Goal: Task Accomplishment & Management: Use online tool/utility

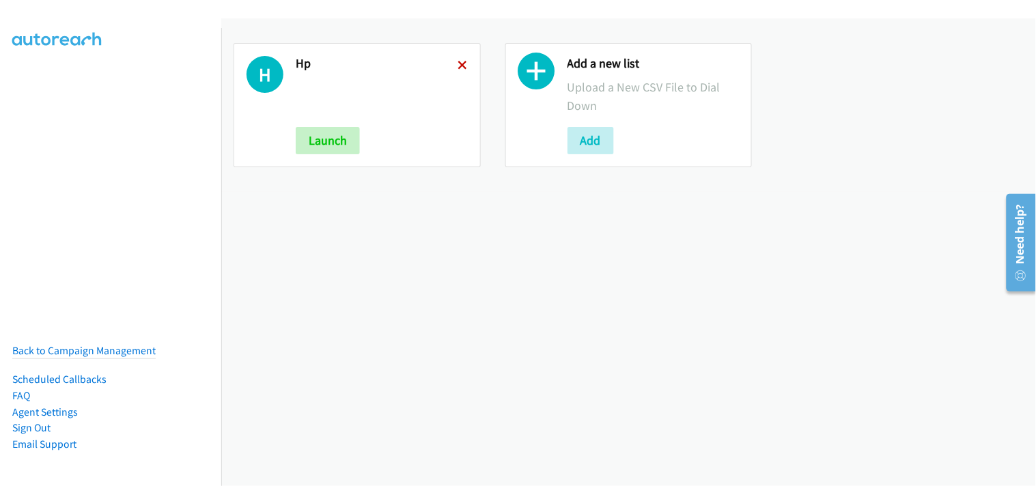
click at [461, 63] on icon at bounding box center [463, 66] width 10 height 10
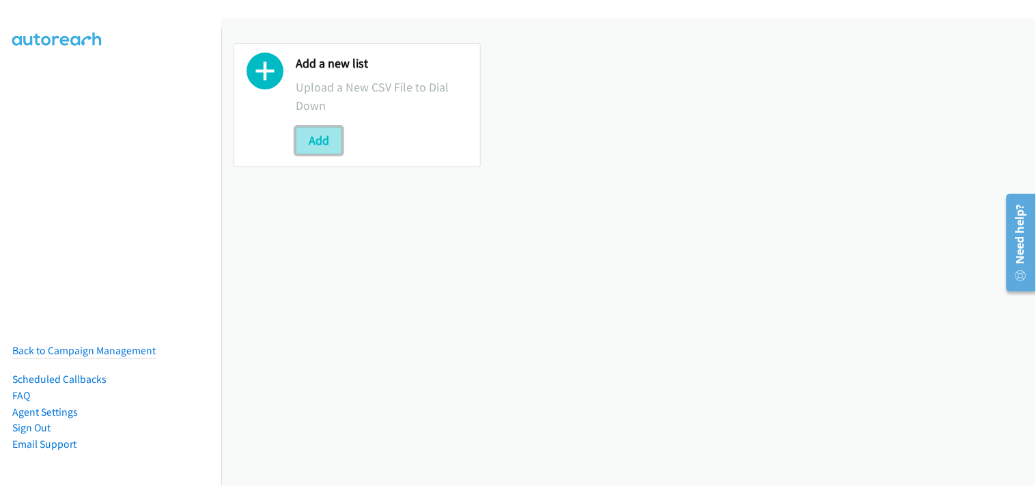
click at [335, 138] on button "Add" at bounding box center [319, 140] width 46 height 27
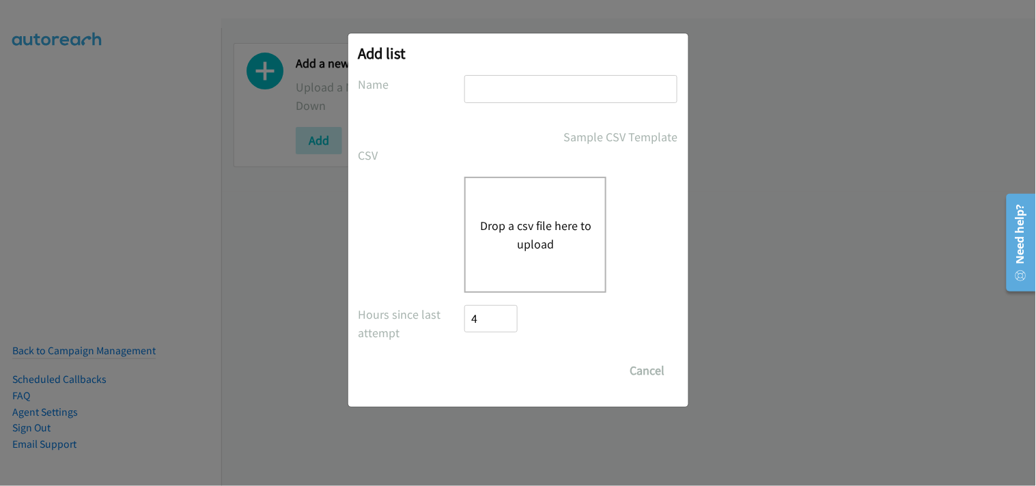
click at [526, 90] on input "text" at bounding box center [570, 89] width 213 height 28
click at [513, 100] on input "Zoom" at bounding box center [570, 89] width 213 height 28
type input "Zoom Virtual"
click at [519, 231] on button "Drop a csv file here to upload" at bounding box center [535, 234] width 112 height 37
click at [529, 234] on button "Drop a csv file here to upload" at bounding box center [535, 234] width 112 height 37
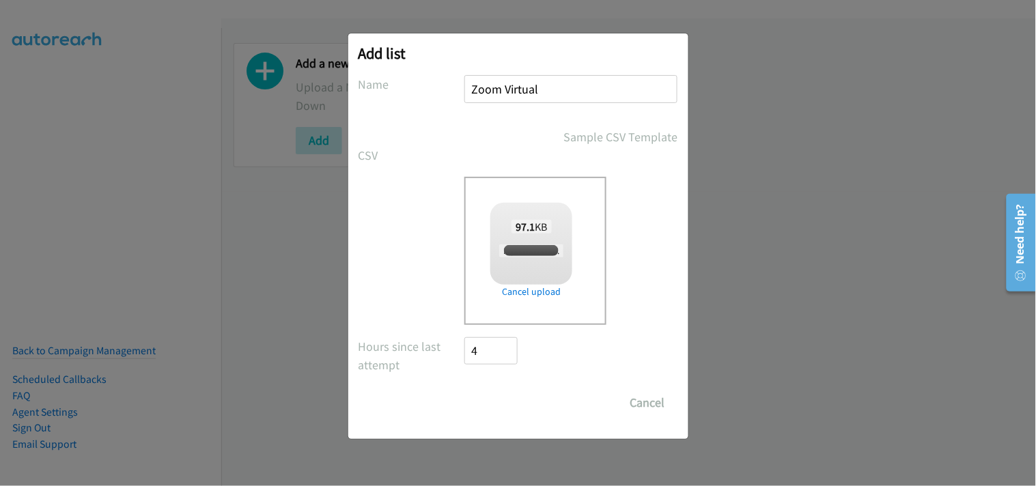
checkbox input "true"
click at [509, 395] on input "Save List" at bounding box center [501, 402] width 72 height 27
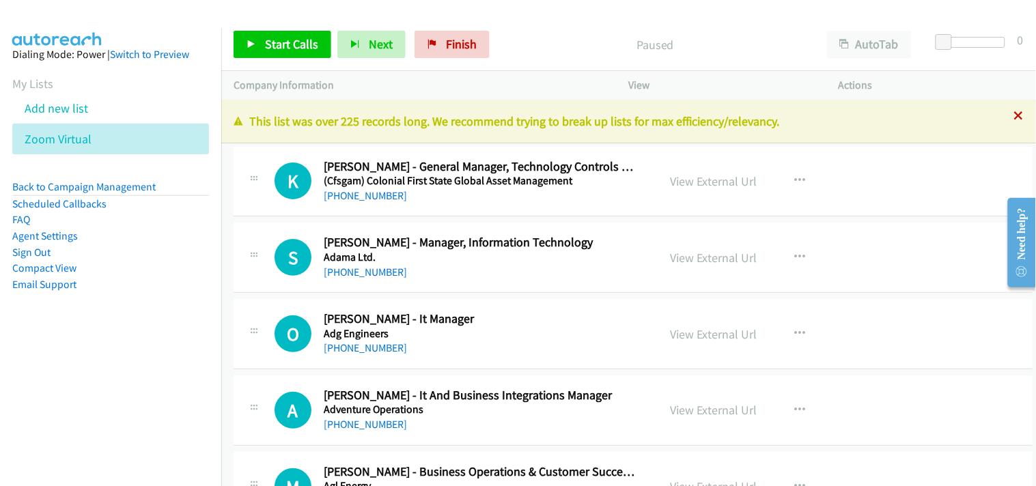
click at [1014, 114] on icon at bounding box center [1019, 117] width 10 height 10
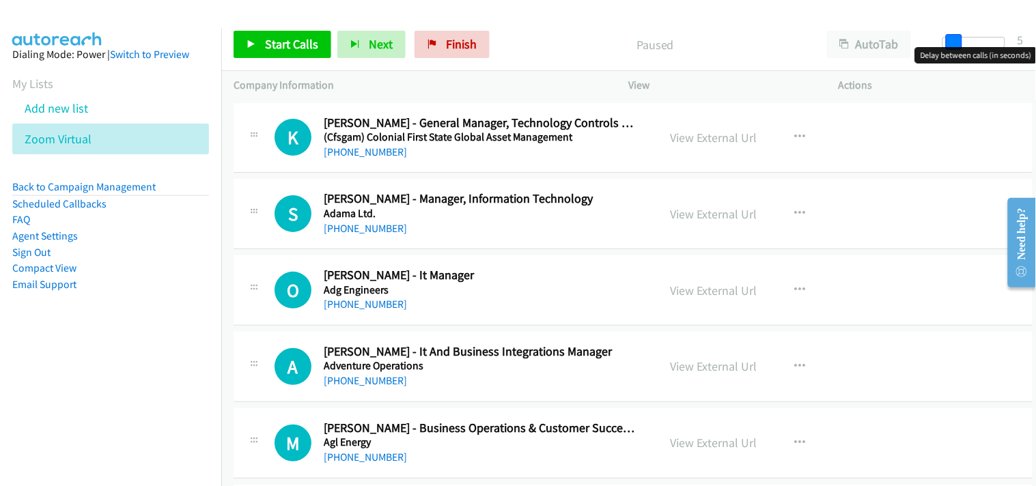
drag, startPoint x: 941, startPoint y: 42, endPoint x: 951, endPoint y: 44, distance: 10.4
click at [951, 44] on span at bounding box center [954, 42] width 16 height 16
click at [622, 22] on div "Start Calls Pause Next Finish Paused AutoTab AutoTab 5" at bounding box center [628, 44] width 815 height 53
click at [265, 44] on span "Start Calls" at bounding box center [291, 44] width 53 height 16
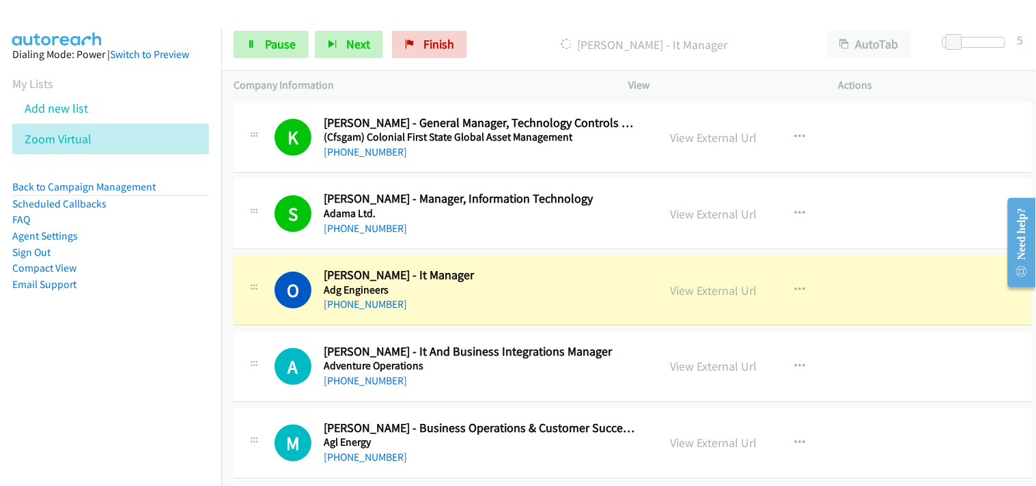
scroll to position [76, 0]
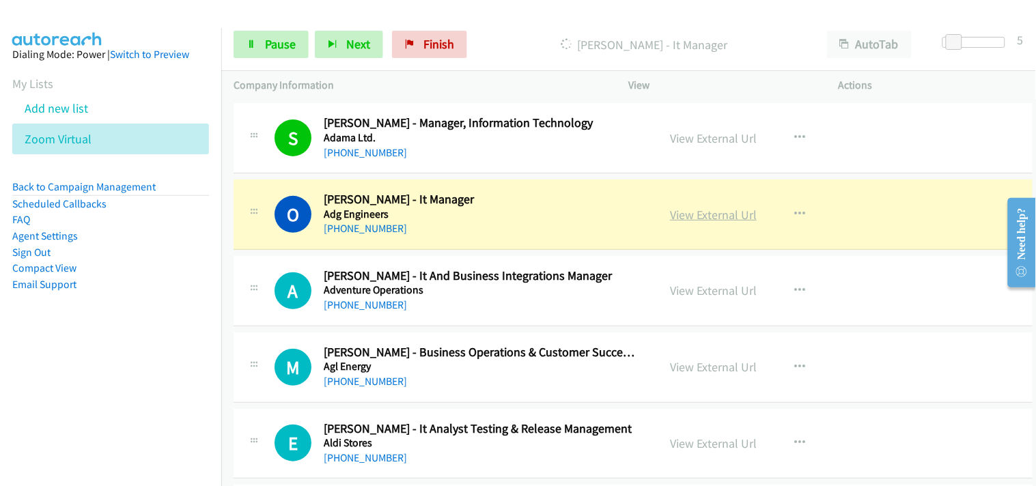
click at [688, 210] on link "View External Url" at bounding box center [713, 215] width 87 height 16
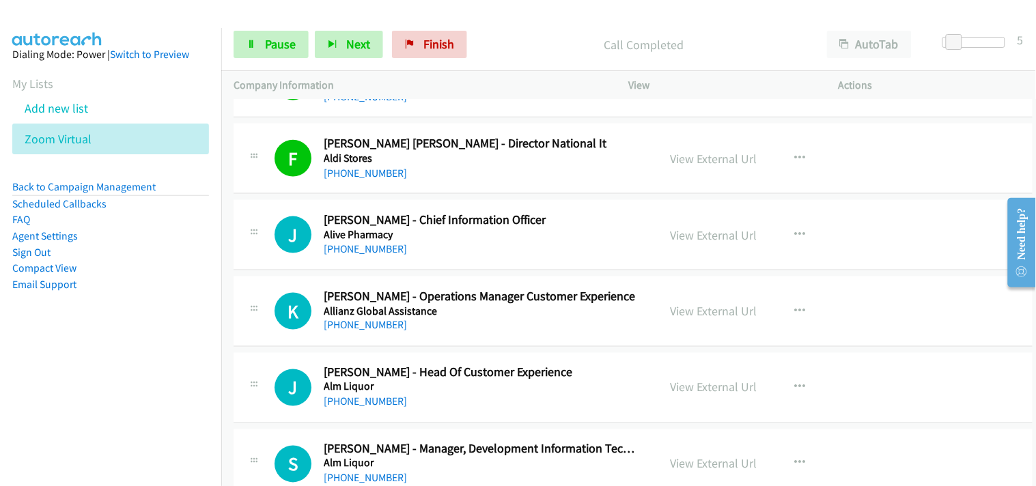
scroll to position [455, 0]
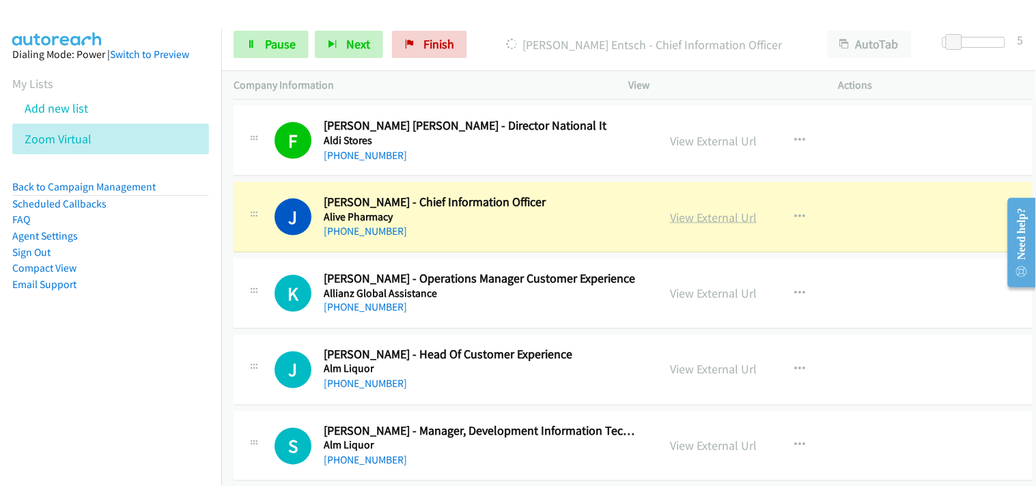
click at [714, 215] on link "View External Url" at bounding box center [713, 218] width 87 height 16
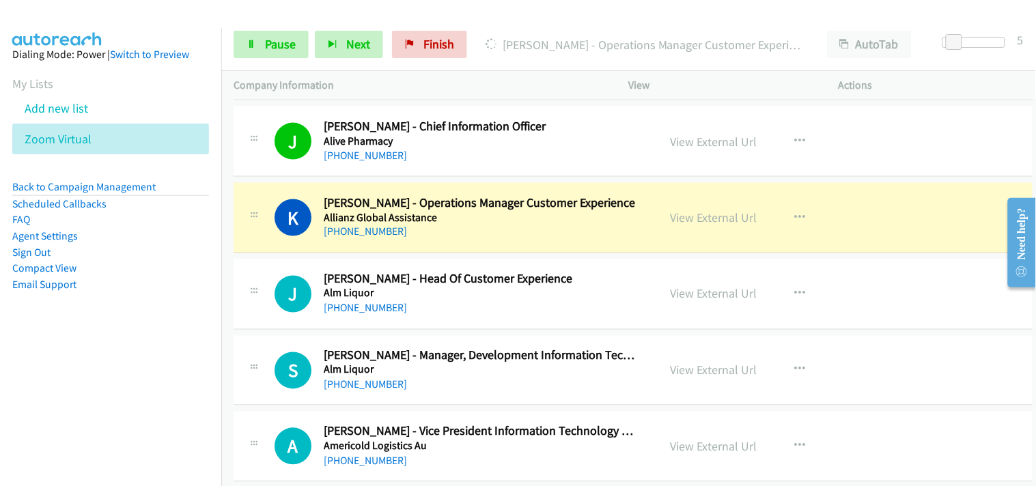
scroll to position [606, 0]
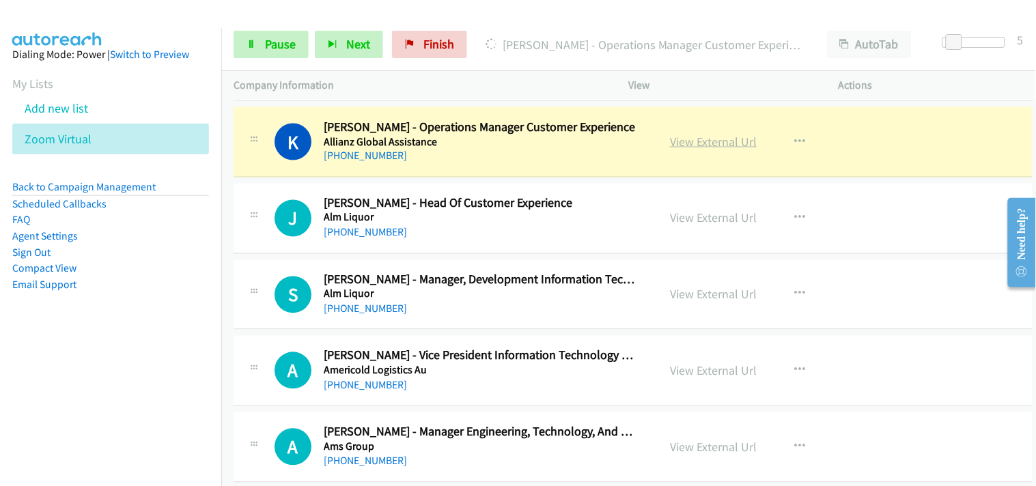
click at [694, 139] on link "View External Url" at bounding box center [713, 142] width 87 height 16
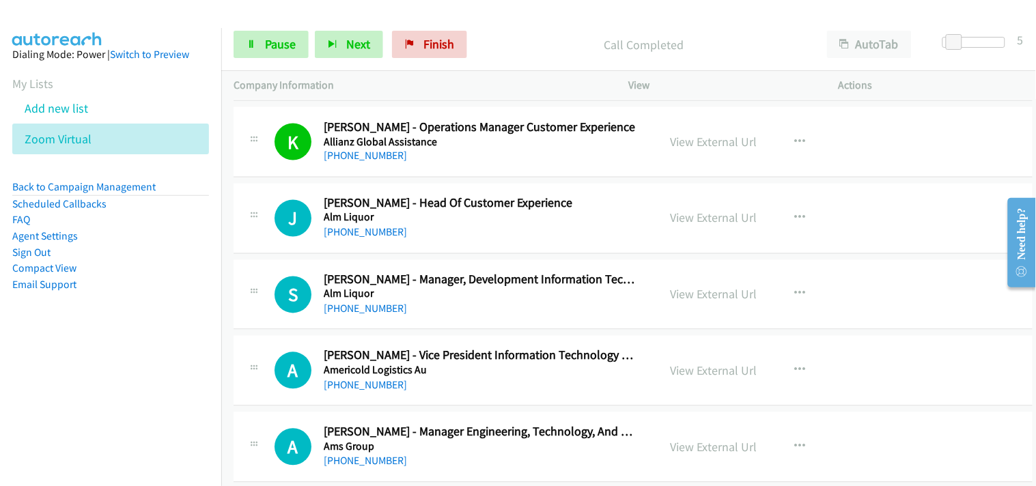
scroll to position [683, 0]
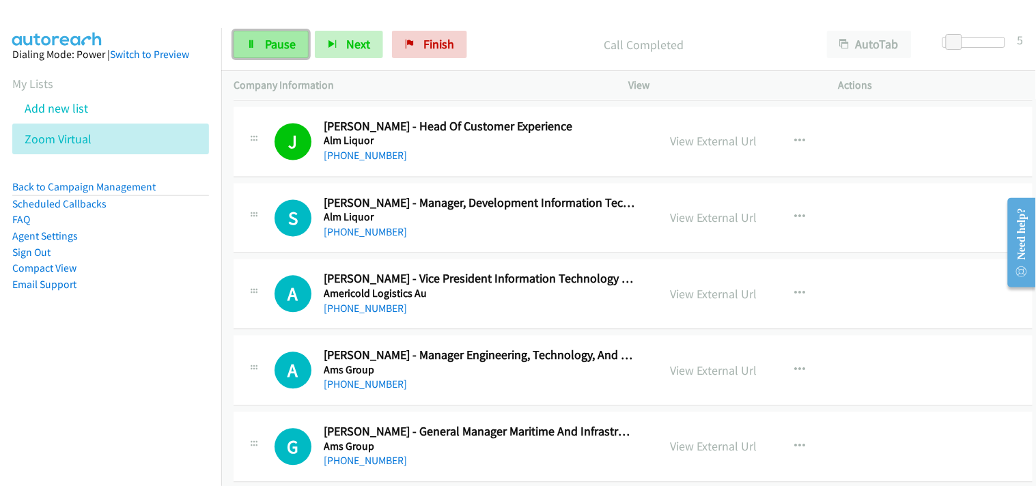
click at [280, 44] on span "Pause" at bounding box center [280, 44] width 31 height 16
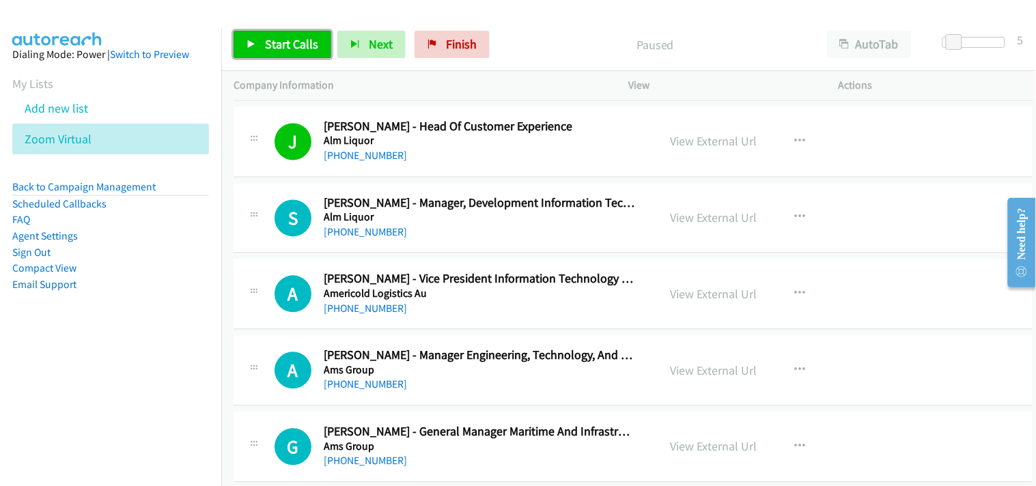
click at [294, 50] on span "Start Calls" at bounding box center [291, 44] width 53 height 16
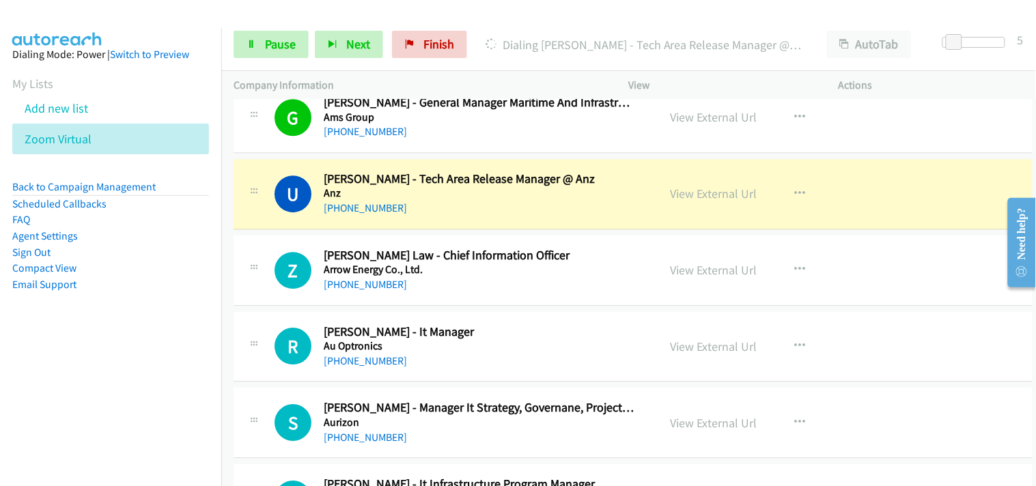
scroll to position [986, 0]
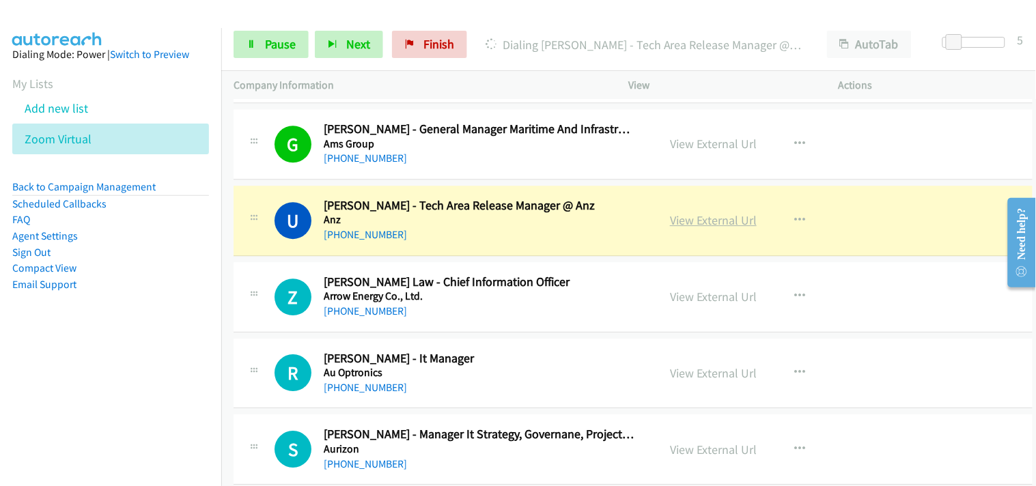
click at [714, 221] on link "View External Url" at bounding box center [713, 220] width 87 height 16
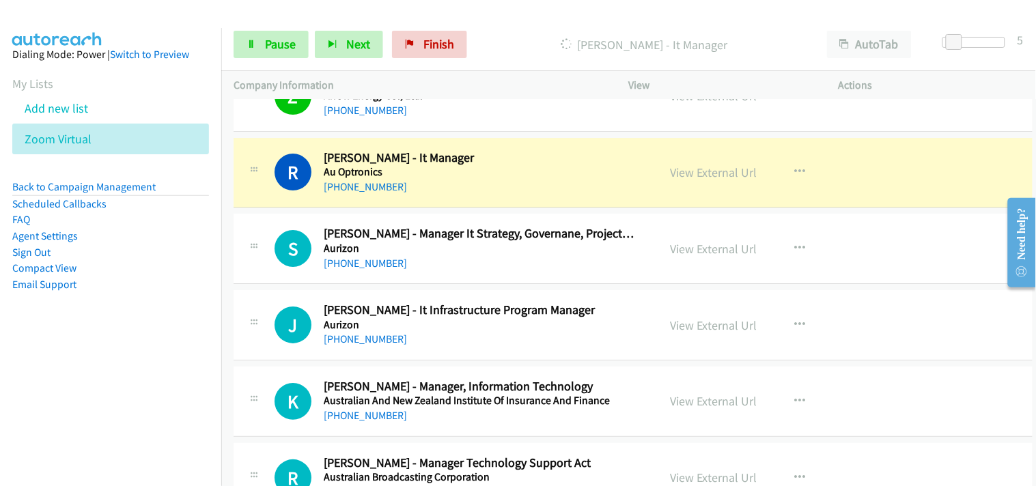
scroll to position [1213, 0]
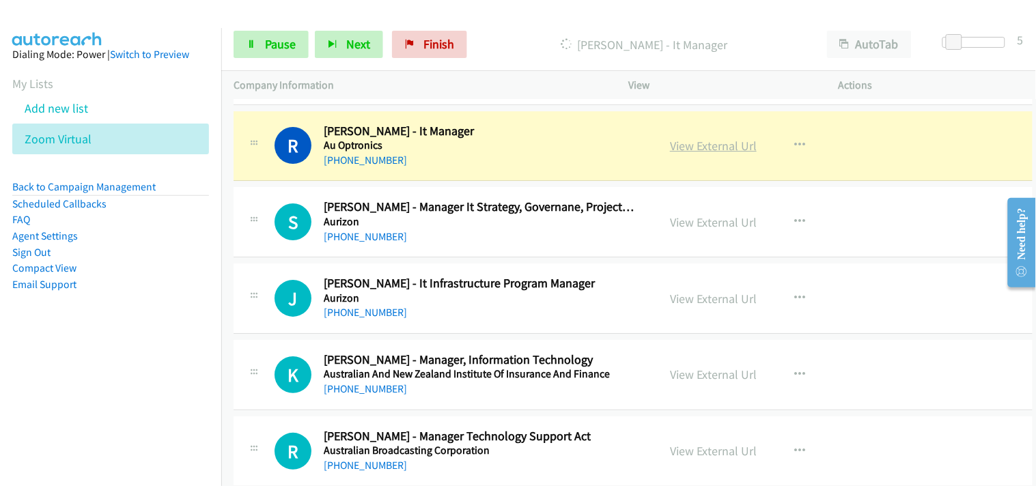
click at [699, 145] on link "View External Url" at bounding box center [713, 146] width 87 height 16
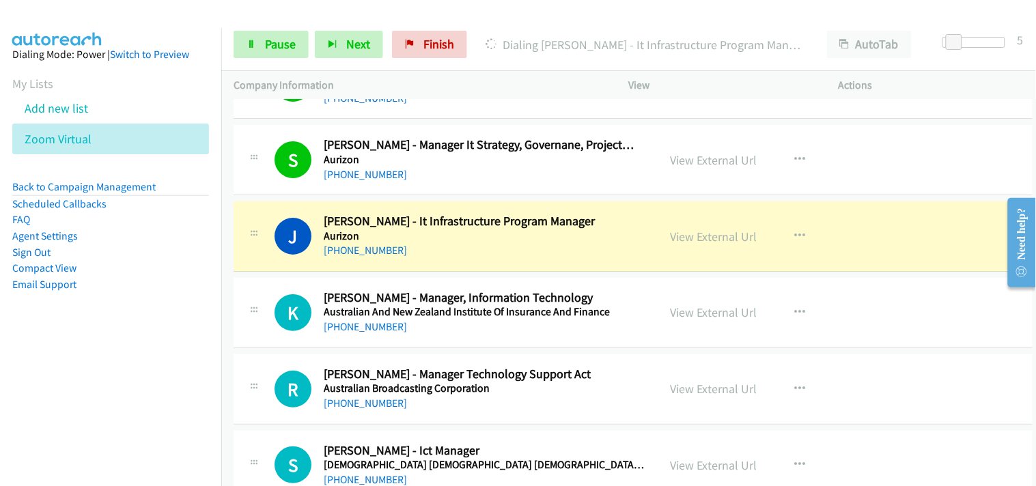
scroll to position [1289, 0]
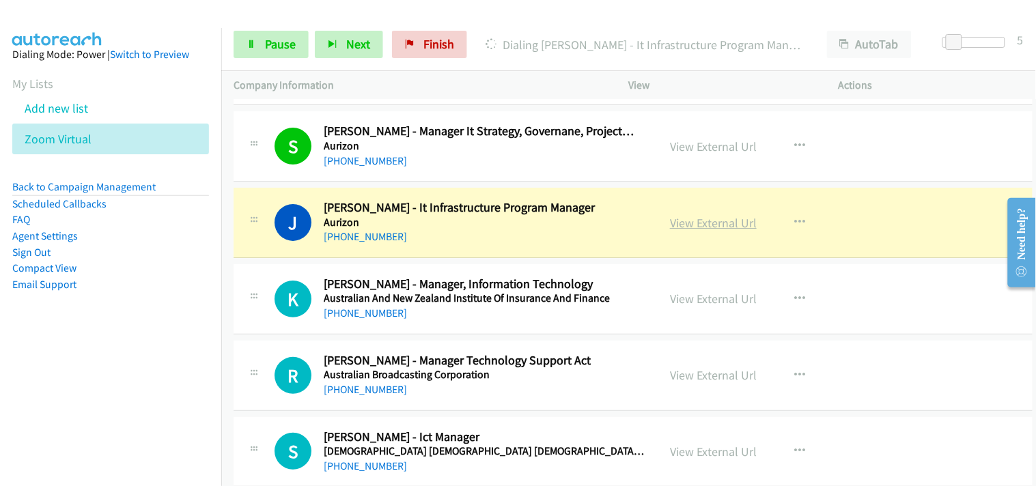
click at [739, 224] on link "View External Url" at bounding box center [713, 223] width 87 height 16
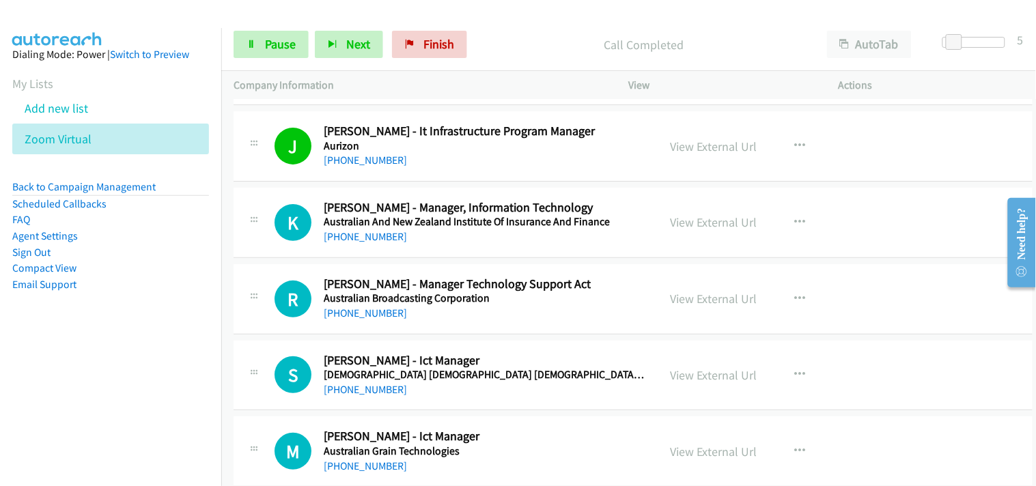
scroll to position [1441, 0]
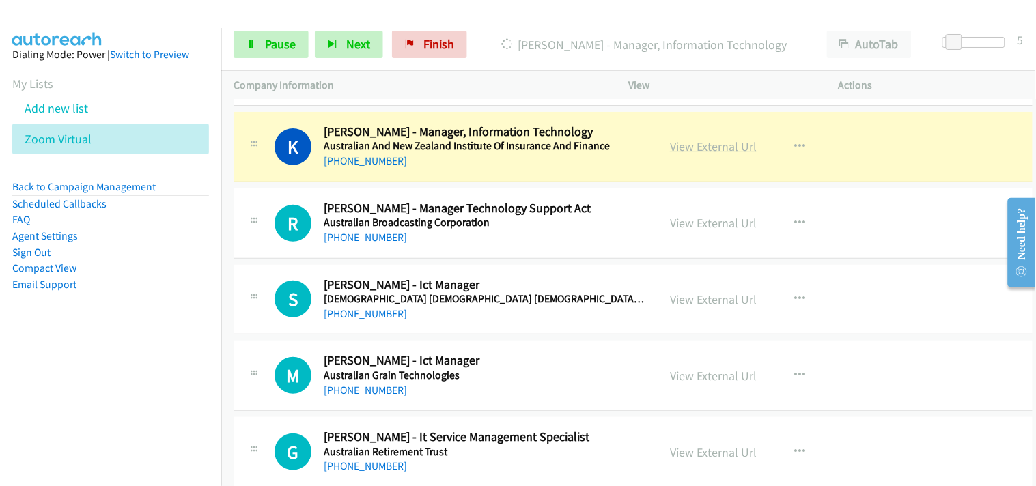
click at [692, 151] on link "View External Url" at bounding box center [713, 147] width 87 height 16
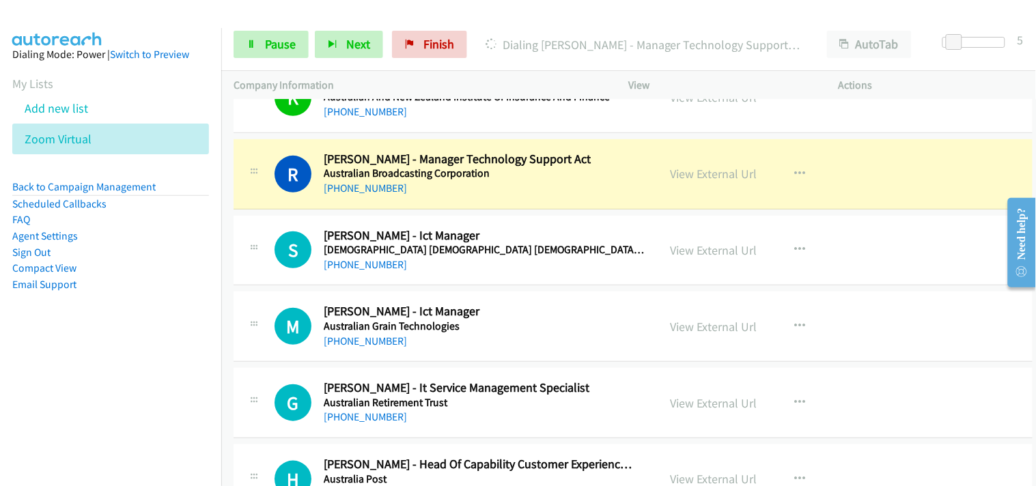
scroll to position [1517, 0]
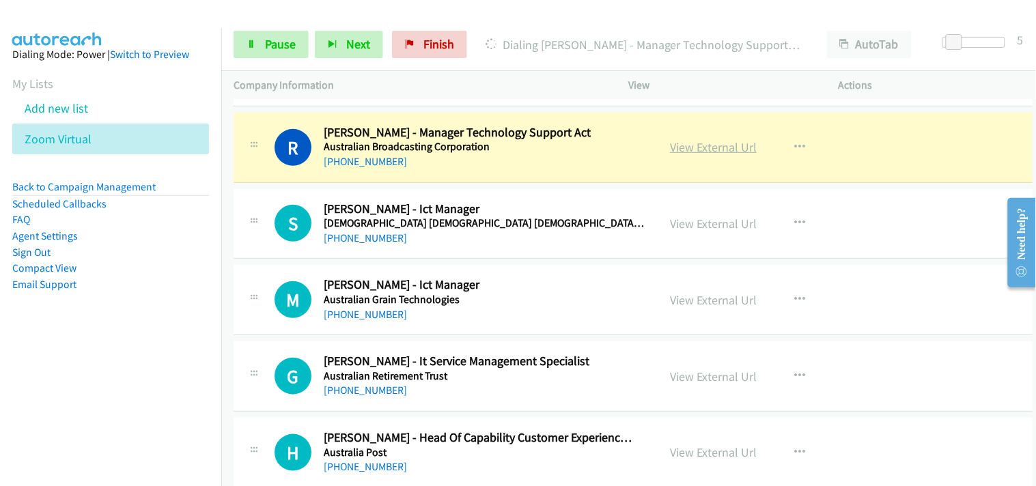
click at [707, 148] on link "View External Url" at bounding box center [713, 147] width 87 height 16
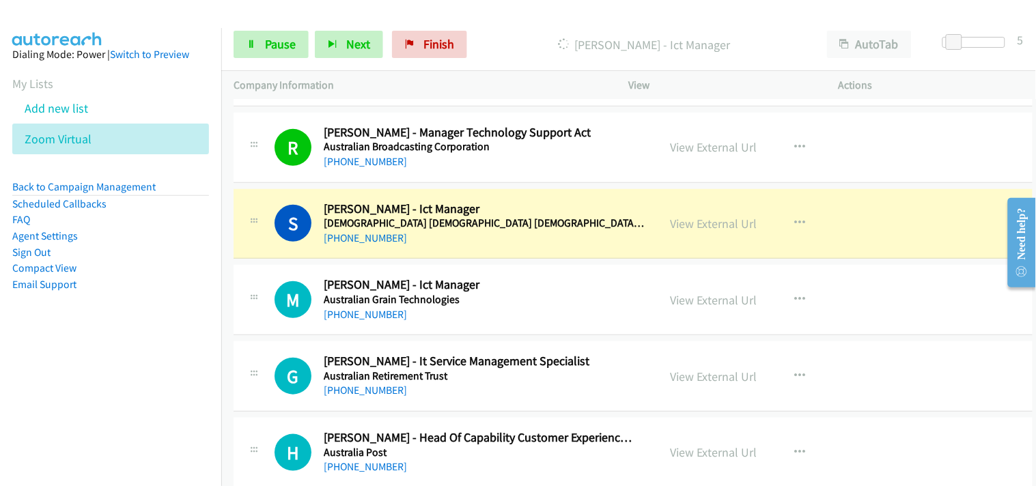
scroll to position [1593, 0]
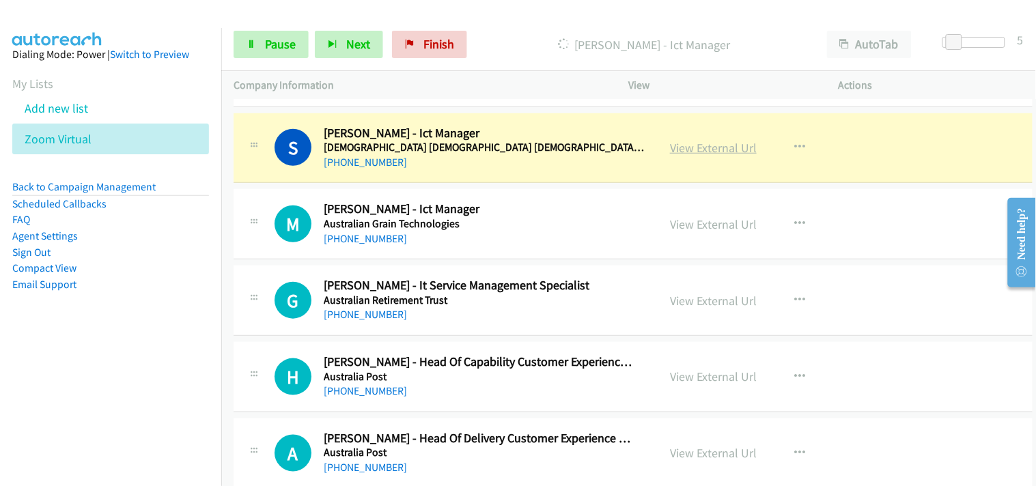
click at [693, 152] on link "View External Url" at bounding box center [713, 148] width 87 height 16
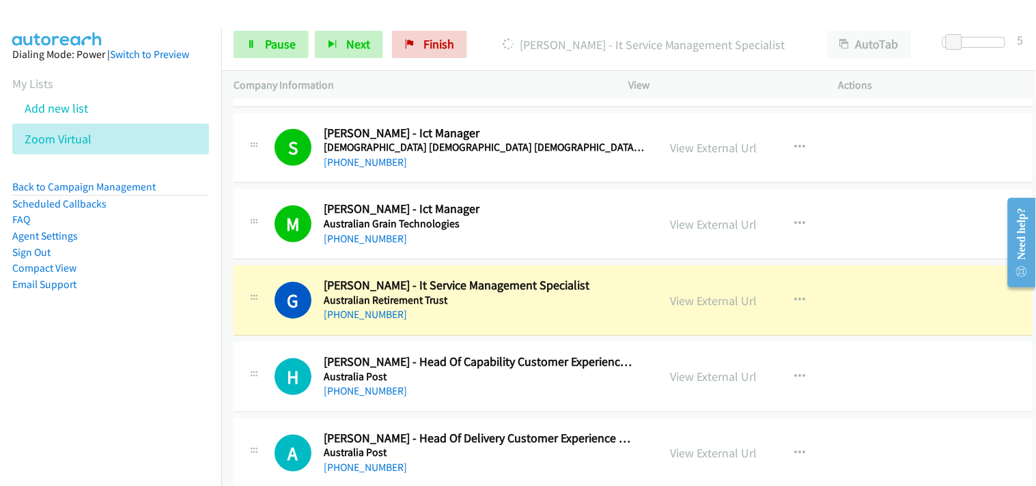
scroll to position [1669, 0]
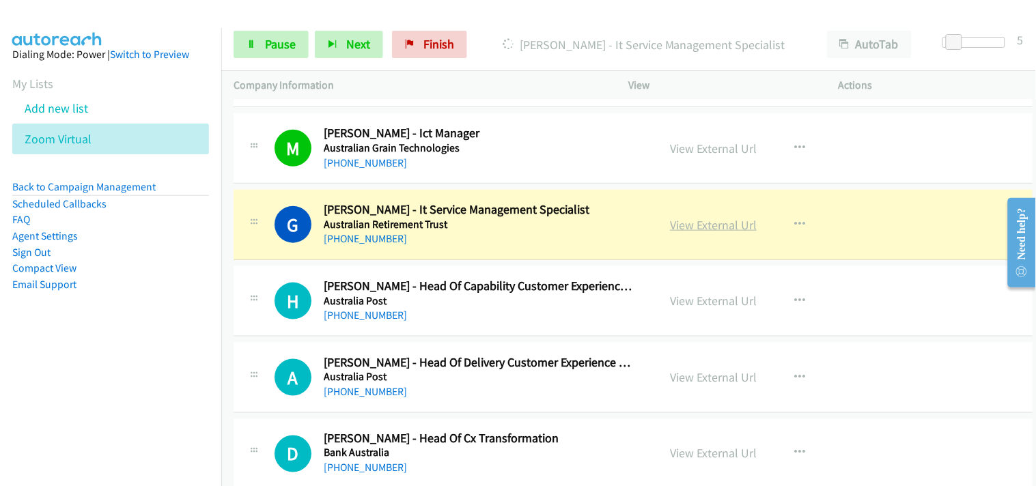
click at [684, 227] on link "View External Url" at bounding box center [713, 225] width 87 height 16
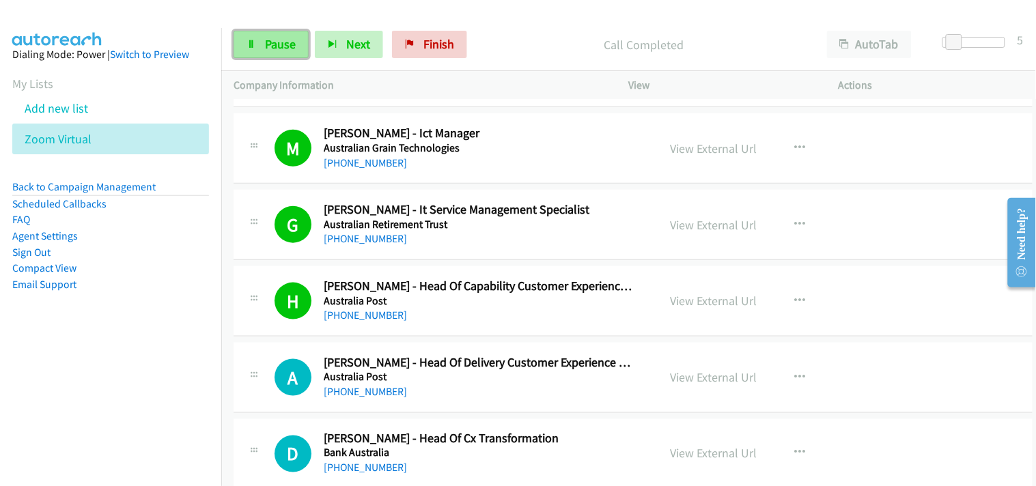
click at [260, 48] on link "Pause" at bounding box center [271, 44] width 75 height 27
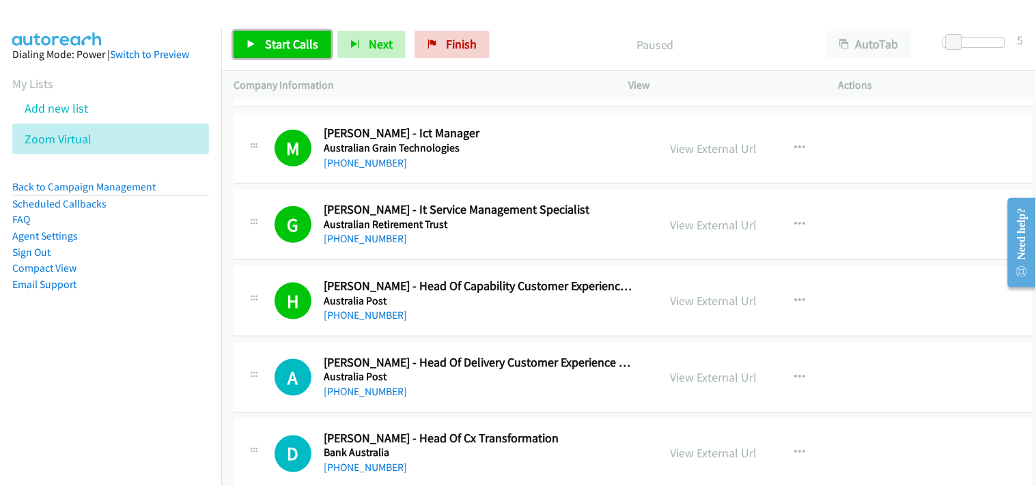
click at [287, 45] on span "Start Calls" at bounding box center [291, 44] width 53 height 16
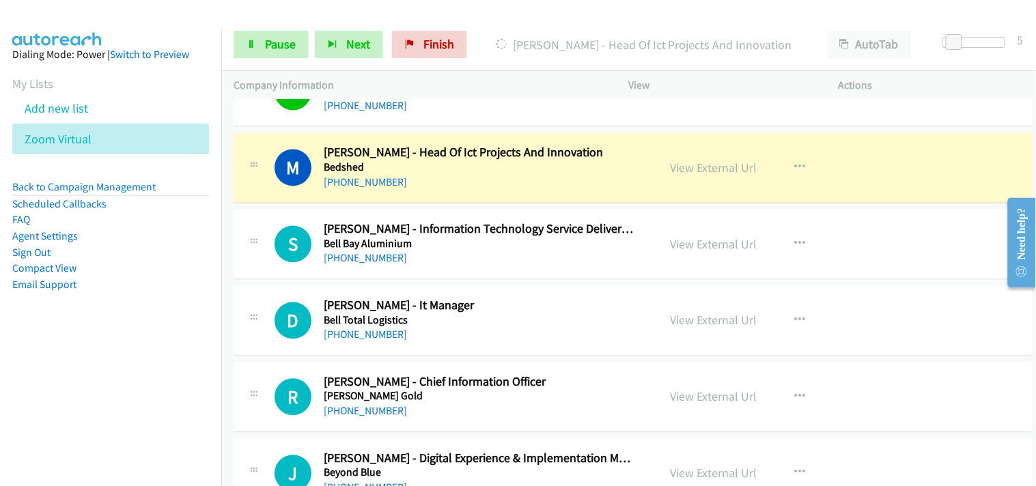
scroll to position [2048, 0]
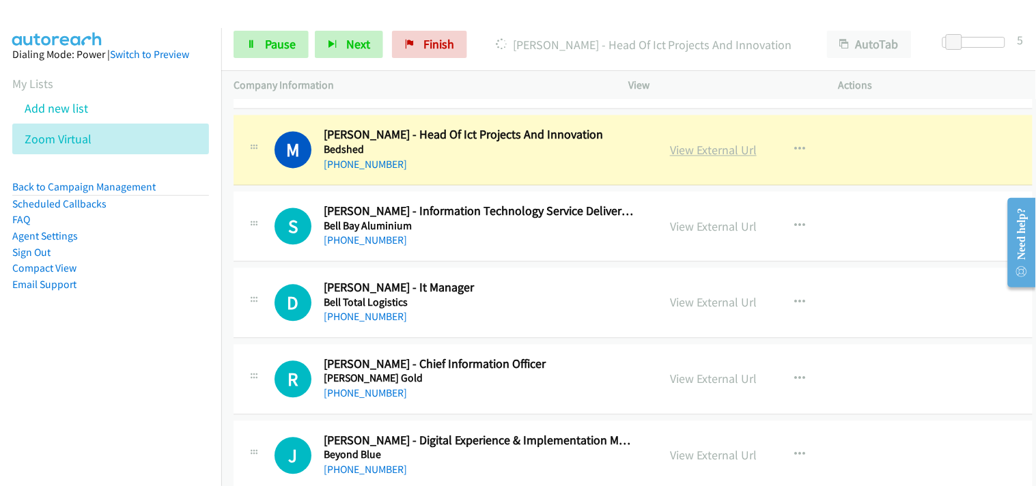
click at [683, 152] on link "View External Url" at bounding box center [713, 151] width 87 height 16
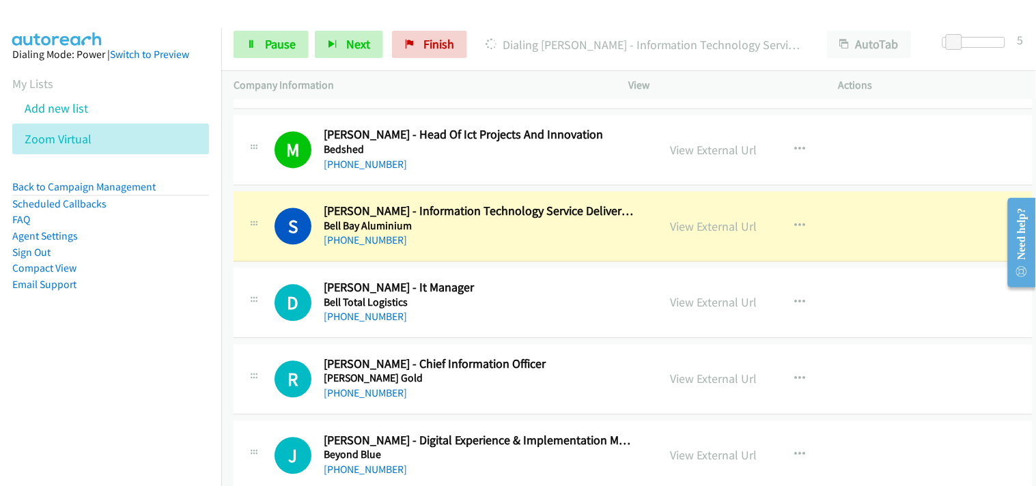
scroll to position [2124, 0]
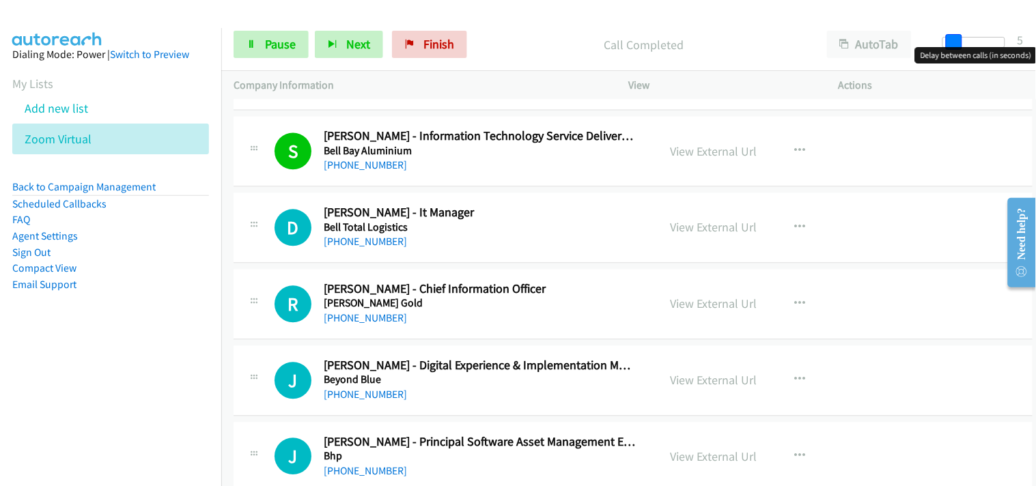
click at [944, 42] on div at bounding box center [973, 42] width 63 height 11
click at [945, 42] on span at bounding box center [952, 42] width 16 height 16
click at [950, 42] on span at bounding box center [950, 42] width 16 height 16
click at [953, 42] on span at bounding box center [948, 42] width 16 height 16
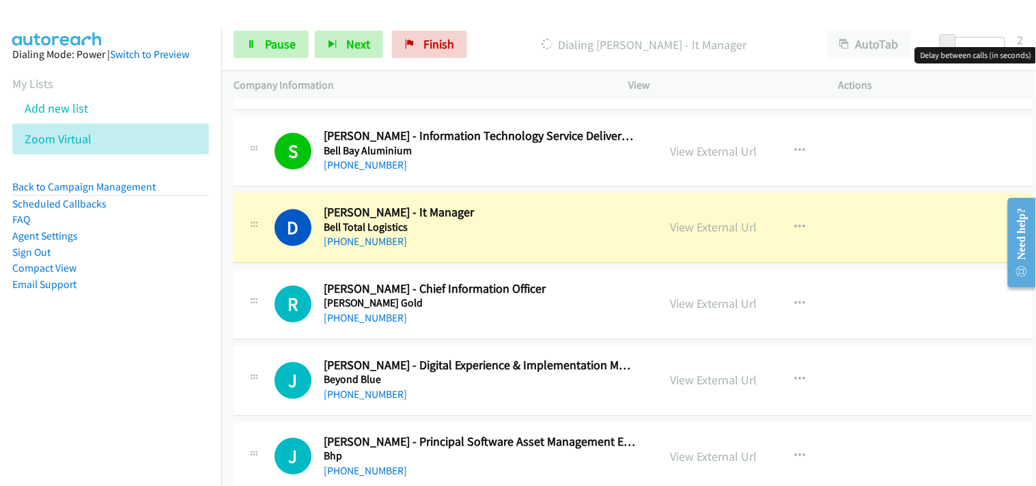
scroll to position [2200, 0]
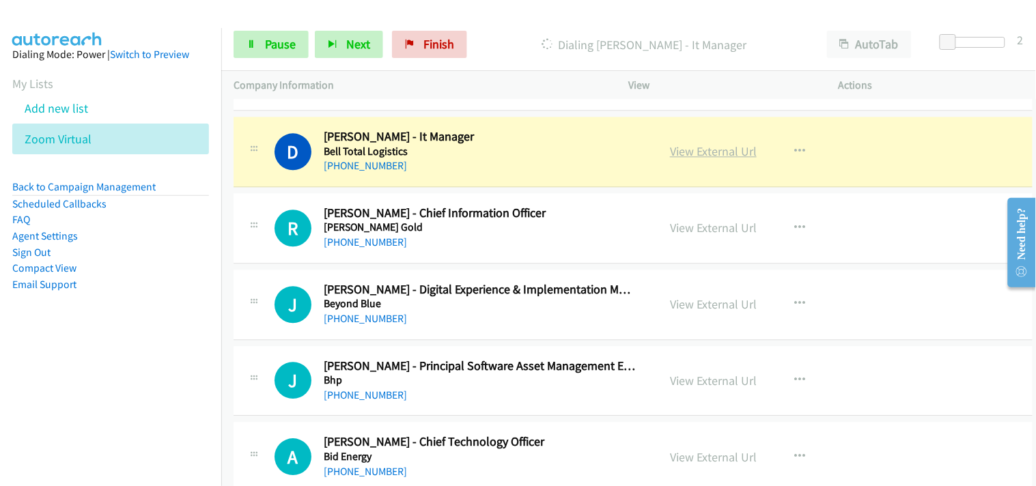
click at [688, 158] on link "View External Url" at bounding box center [713, 151] width 87 height 16
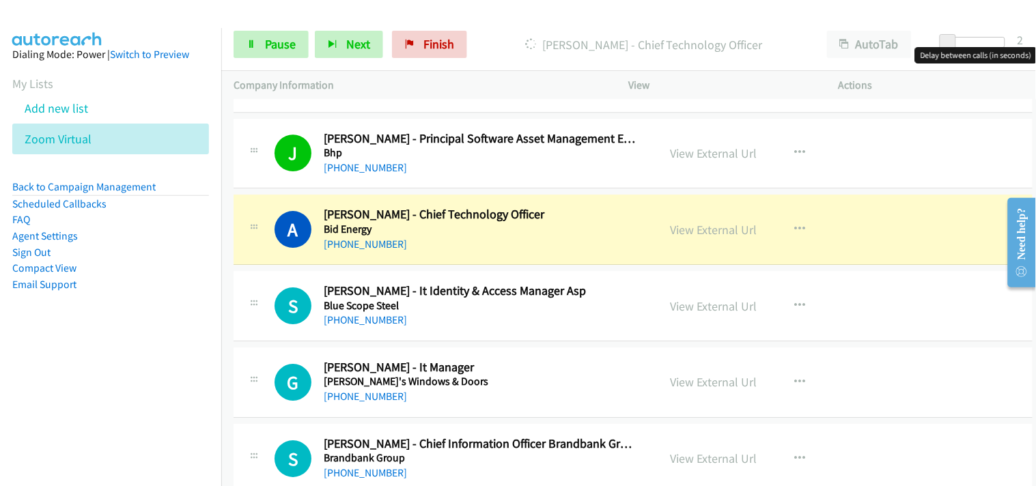
scroll to position [2503, 0]
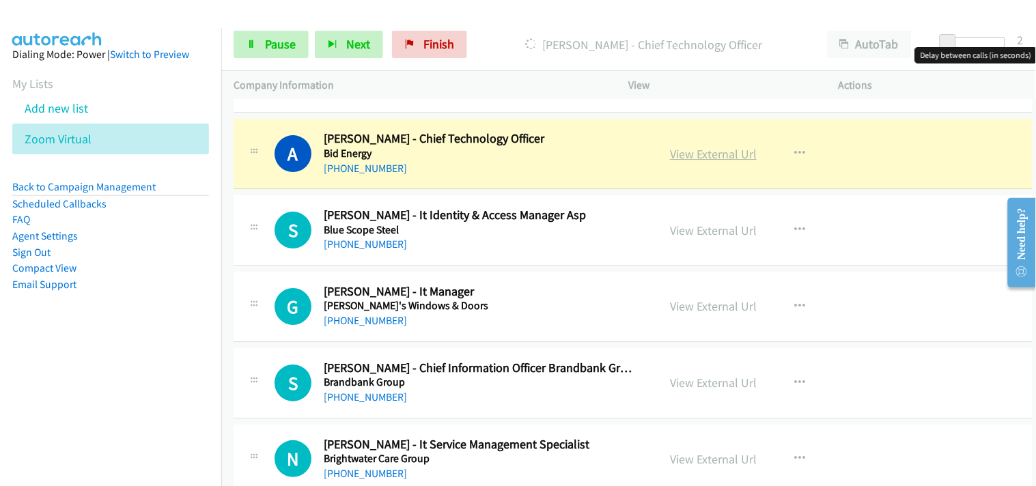
click at [673, 149] on link "View External Url" at bounding box center [713, 154] width 87 height 16
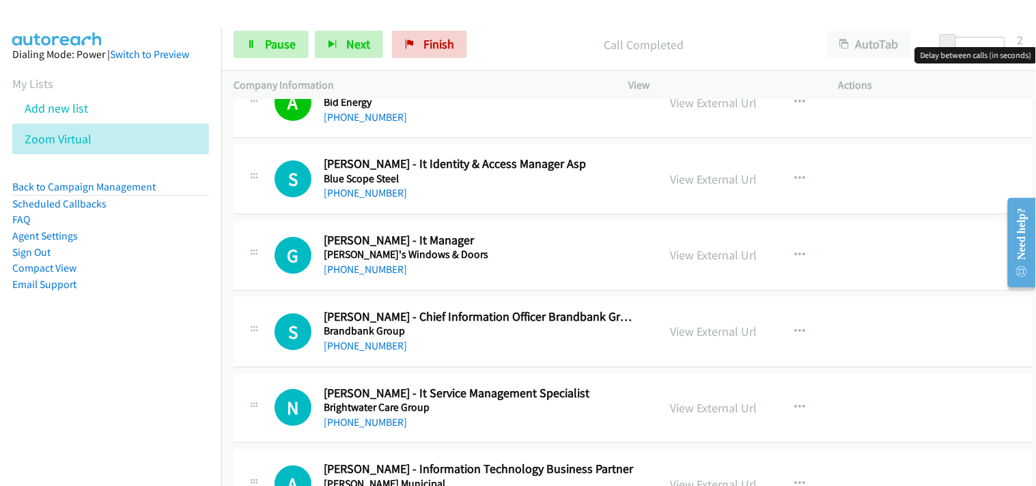
scroll to position [2579, 0]
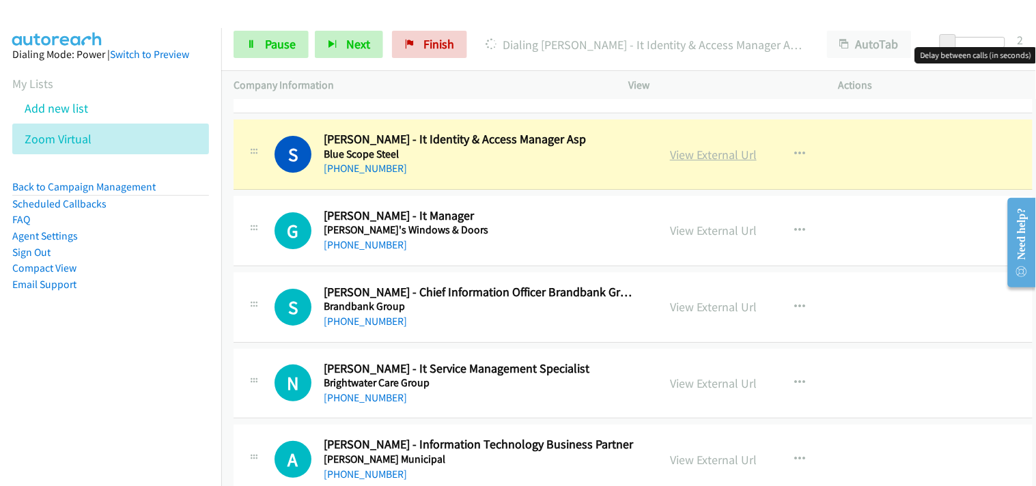
click at [694, 152] on link "View External Url" at bounding box center [713, 155] width 87 height 16
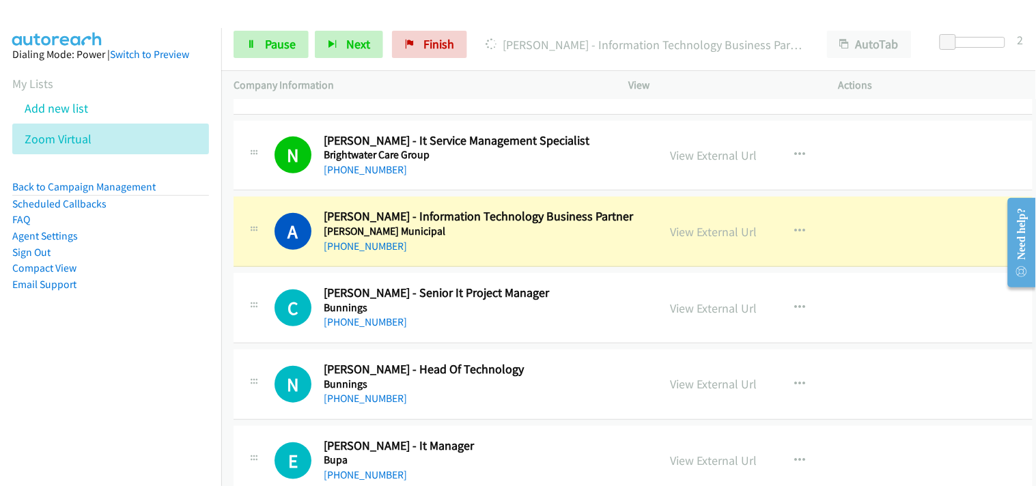
scroll to position [2883, 0]
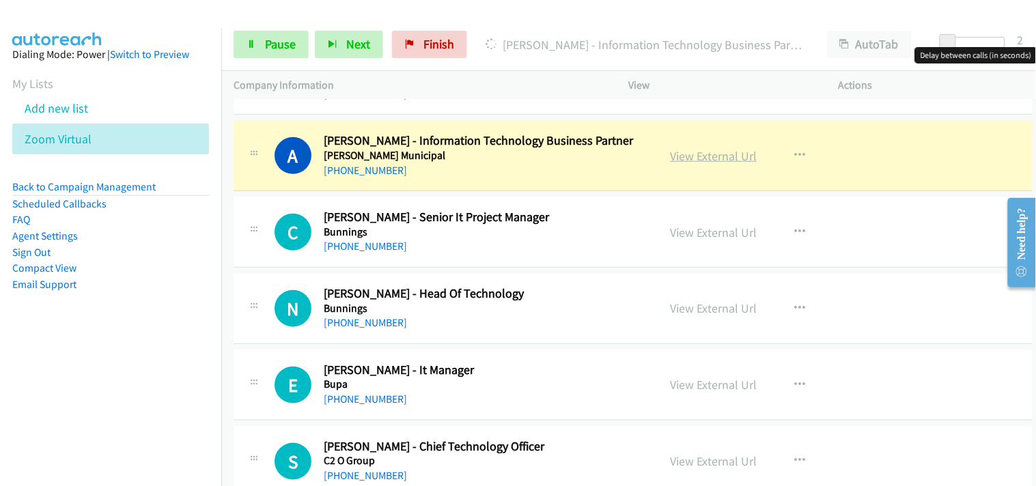
click at [703, 160] on link "View External Url" at bounding box center [713, 156] width 87 height 16
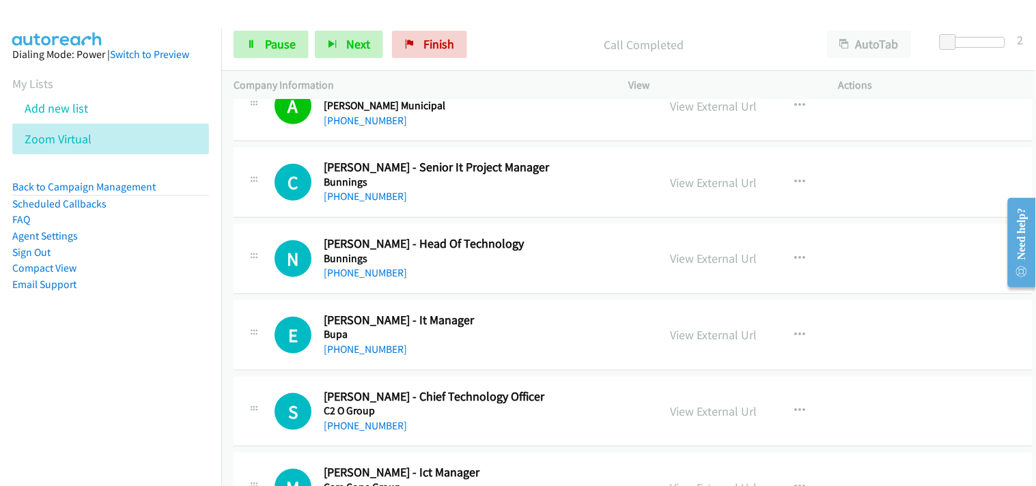
scroll to position [2959, 0]
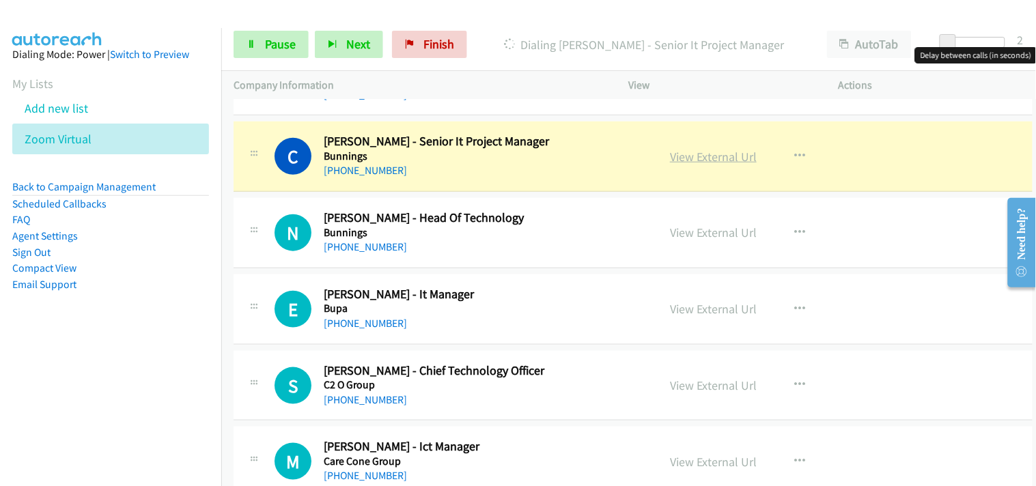
click at [703, 154] on link "View External Url" at bounding box center [713, 157] width 87 height 16
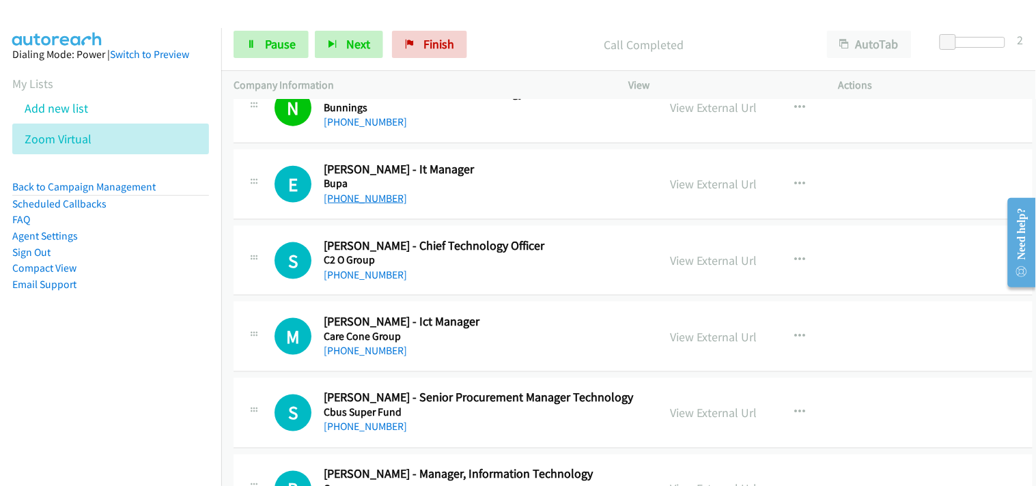
scroll to position [3110, 0]
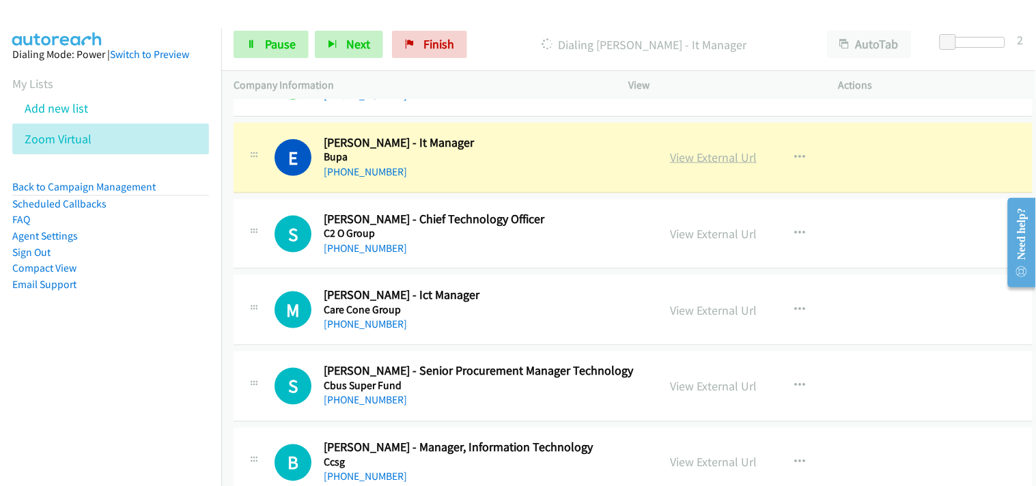
click at [692, 155] on link "View External Url" at bounding box center [713, 158] width 87 height 16
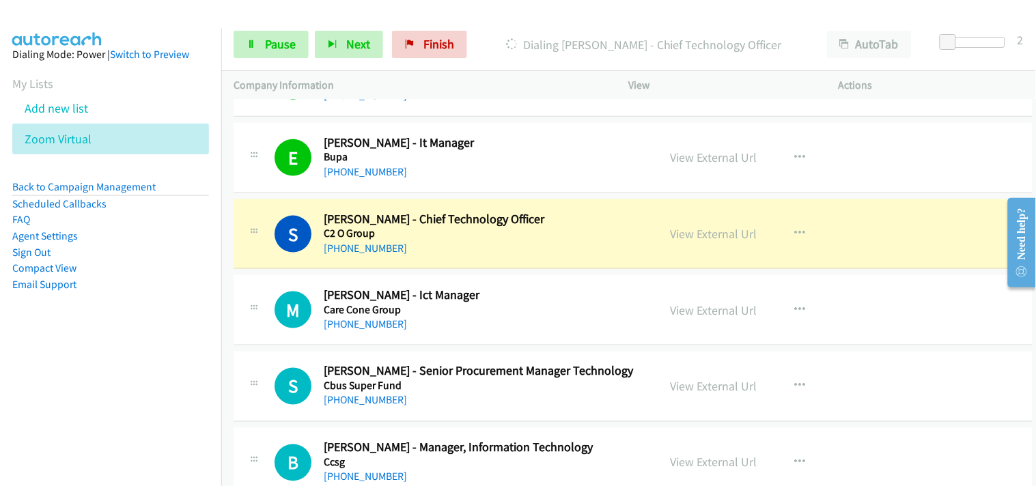
scroll to position [3186, 0]
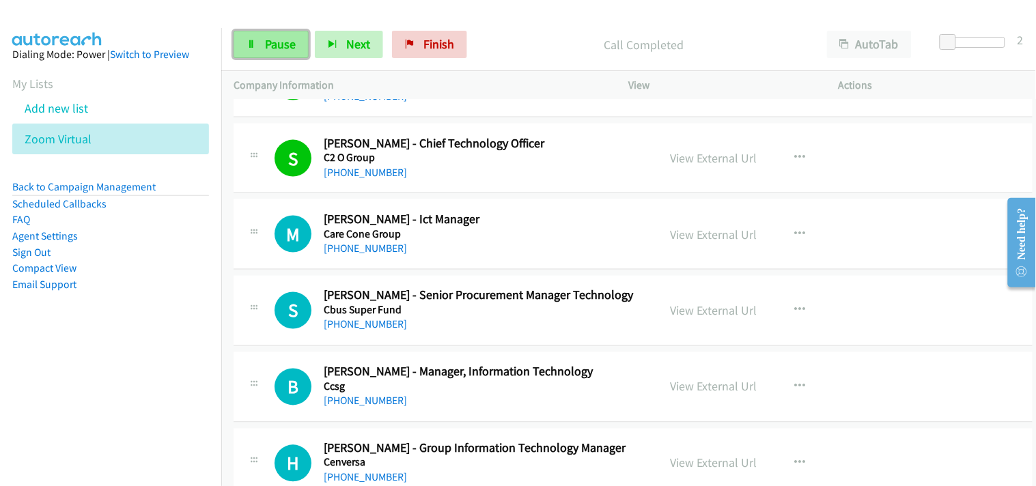
click at [270, 50] on span "Pause" at bounding box center [280, 44] width 31 height 16
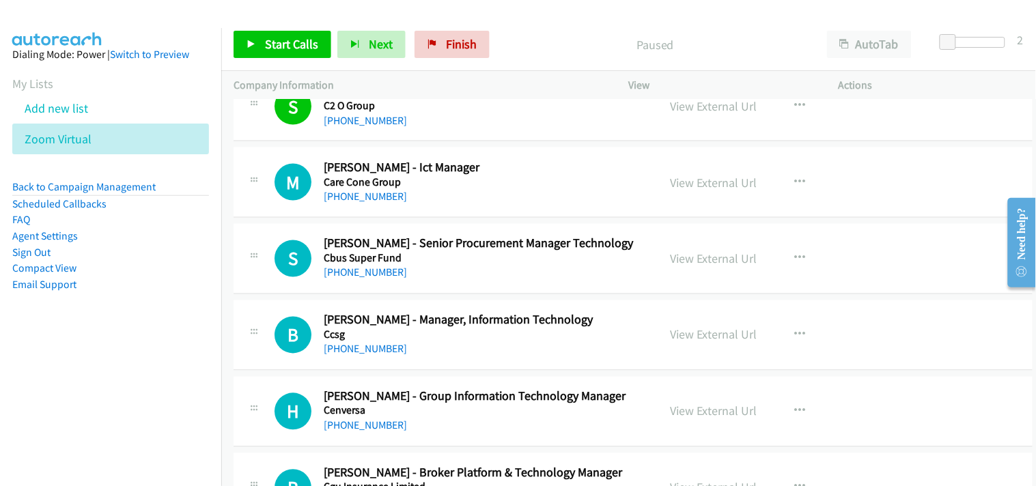
scroll to position [3262, 0]
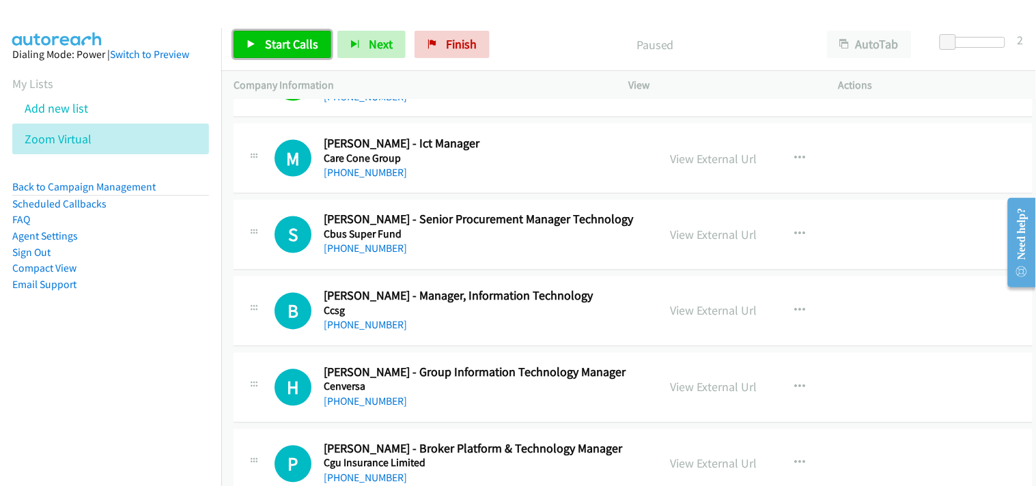
click at [295, 53] on link "Start Calls" at bounding box center [283, 44] width 98 height 27
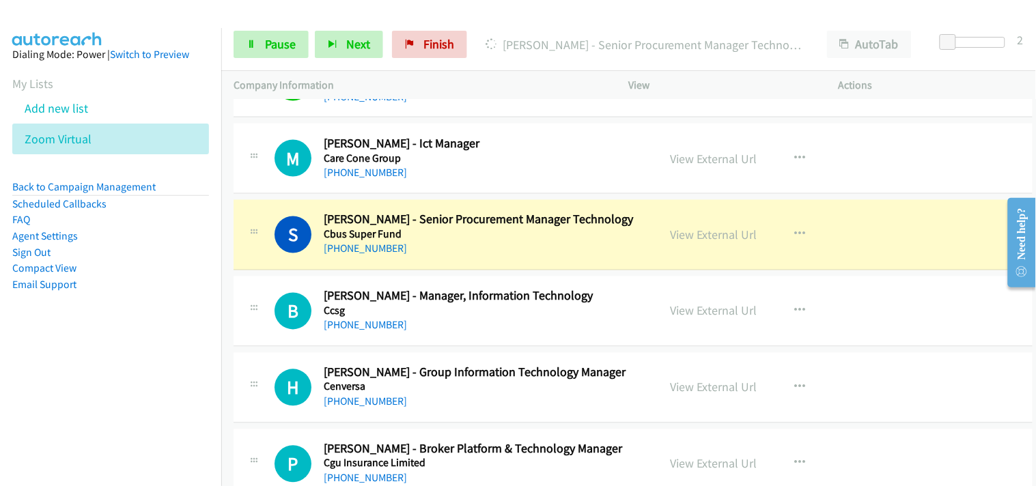
scroll to position [3338, 0]
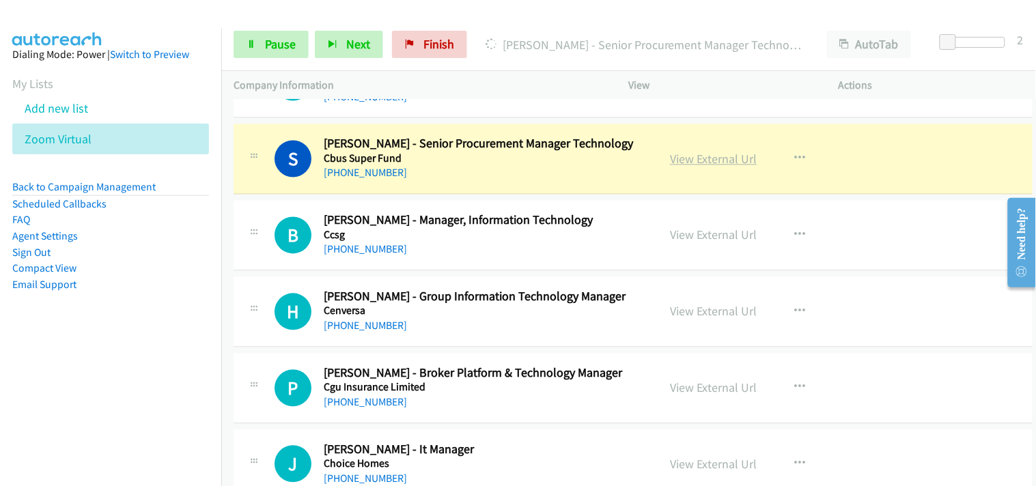
click at [686, 160] on link "View External Url" at bounding box center [713, 160] width 87 height 16
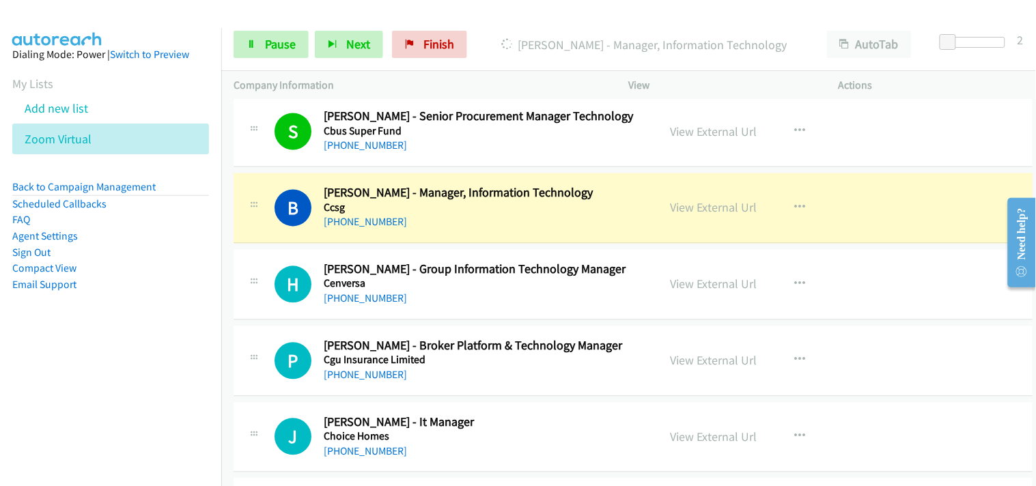
scroll to position [3414, 0]
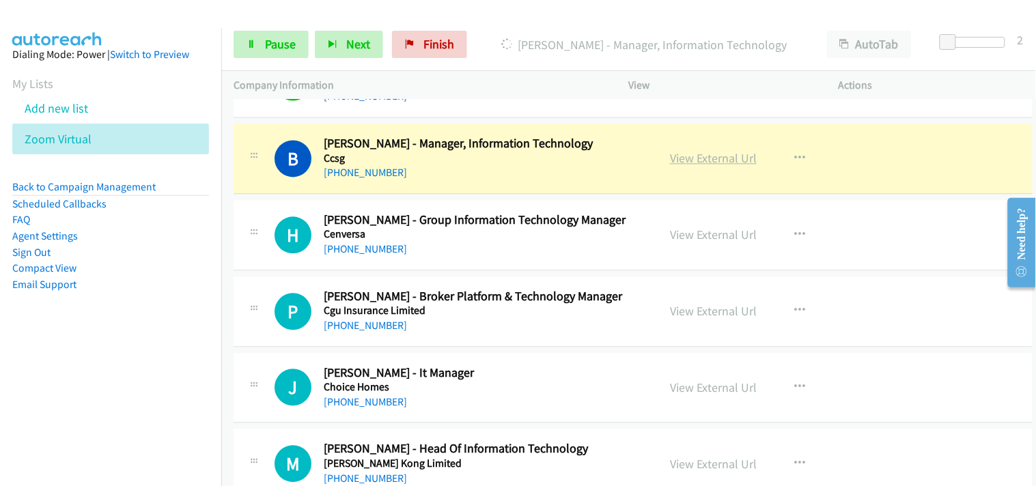
click at [683, 161] on link "View External Url" at bounding box center [713, 159] width 87 height 16
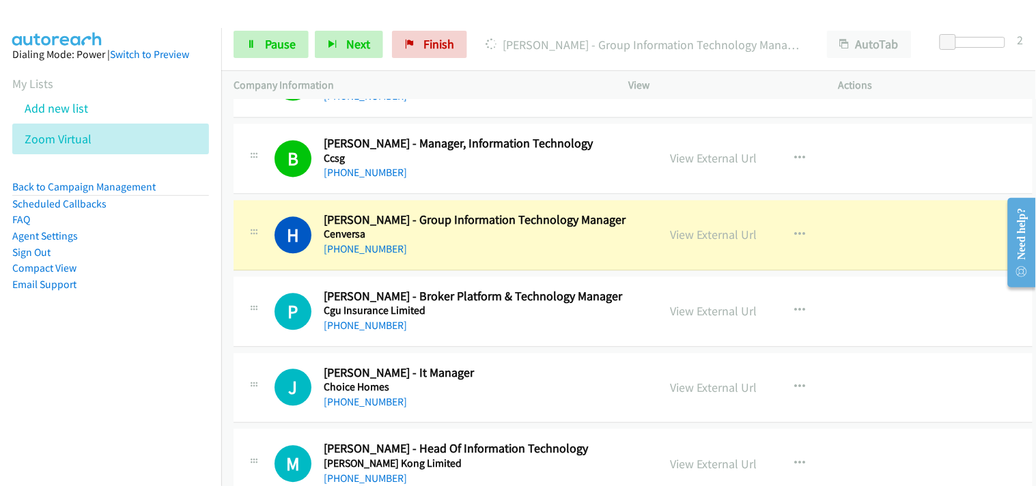
scroll to position [3490, 0]
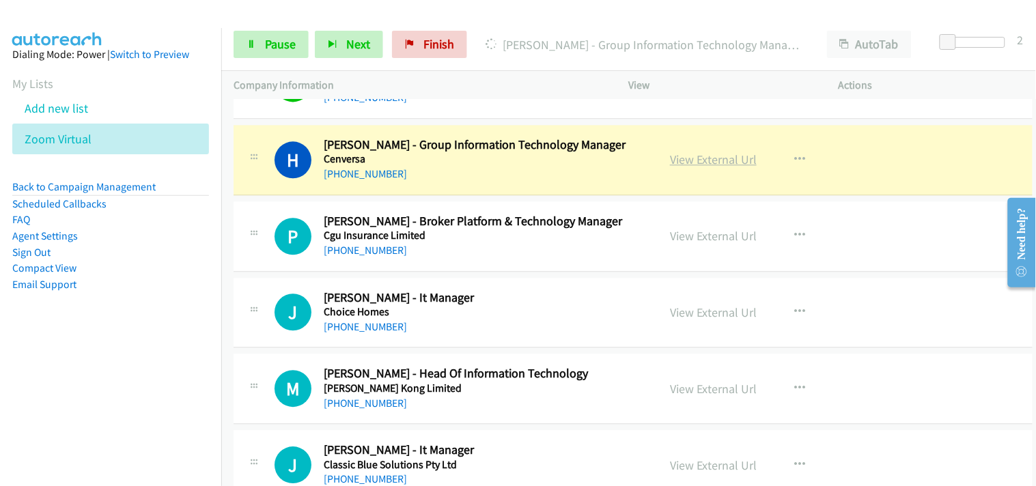
click at [691, 161] on link "View External Url" at bounding box center [713, 160] width 87 height 16
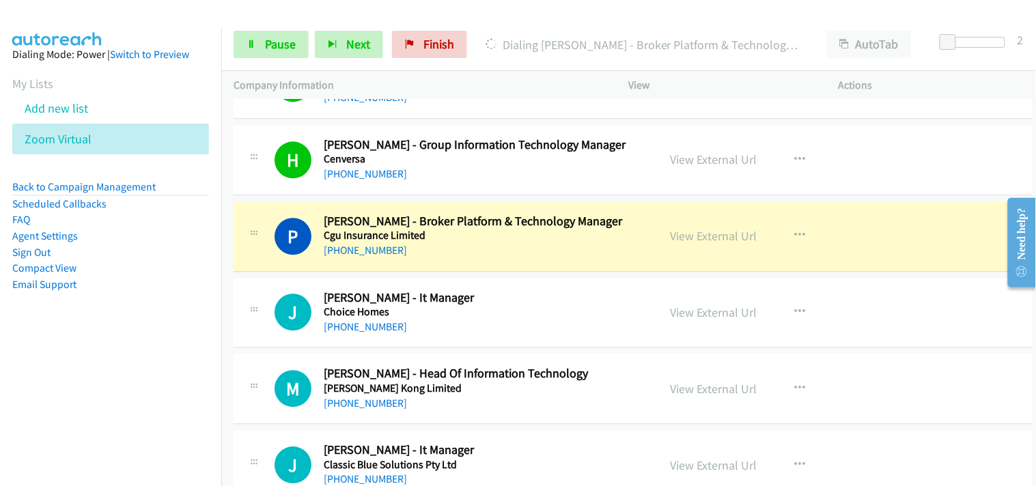
scroll to position [3566, 0]
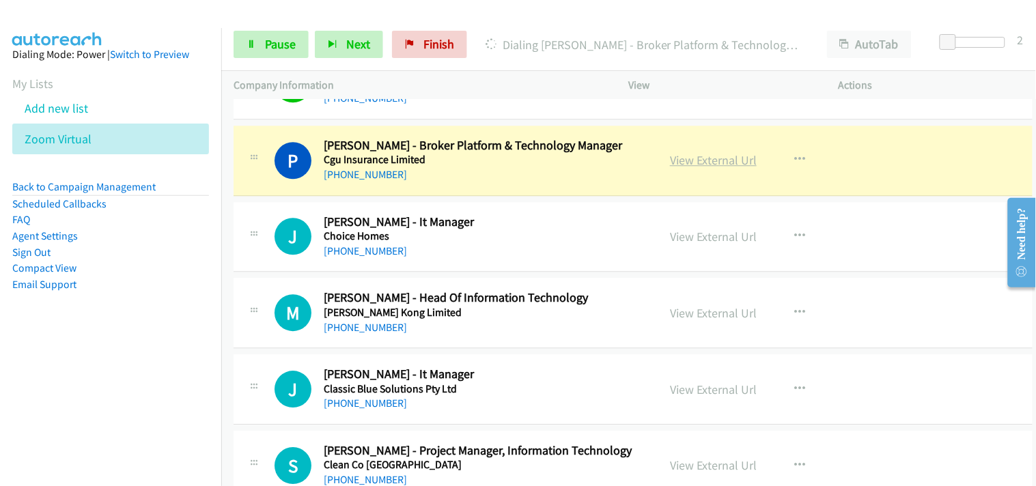
click at [720, 158] on link "View External Url" at bounding box center [713, 160] width 87 height 16
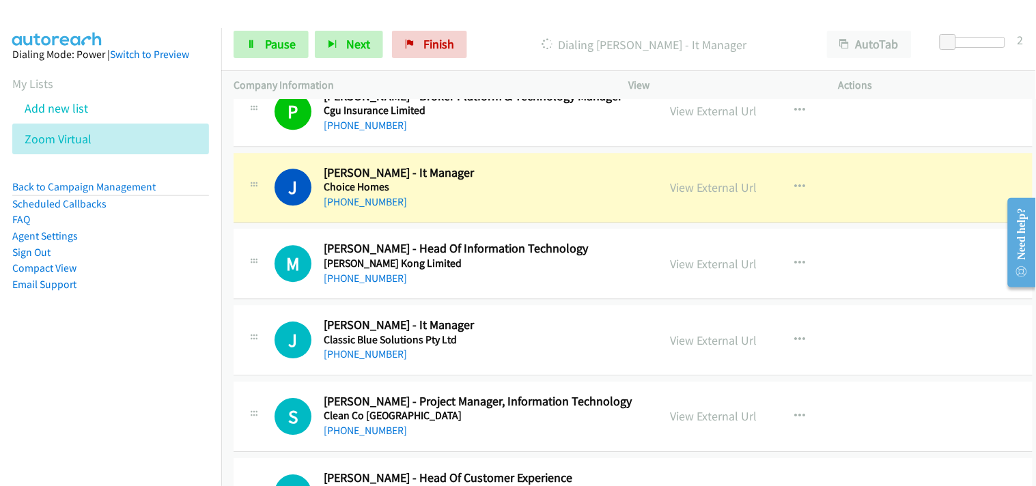
scroll to position [3641, 0]
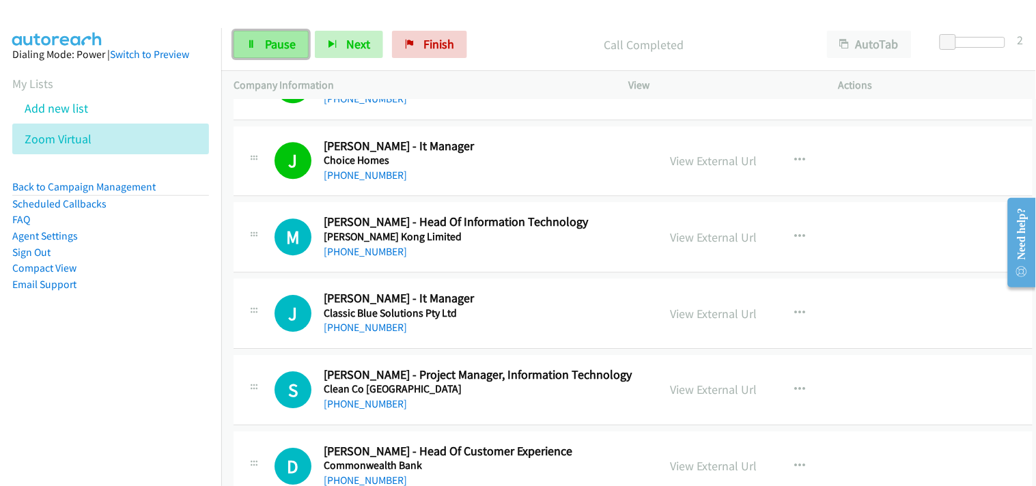
click at [277, 48] on span "Pause" at bounding box center [280, 44] width 31 height 16
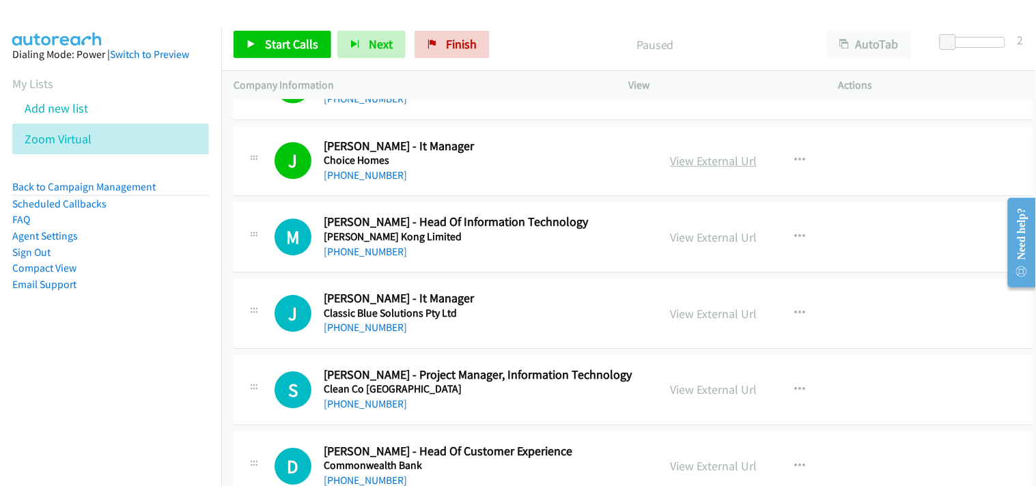
click at [725, 163] on link "View External Url" at bounding box center [713, 161] width 87 height 16
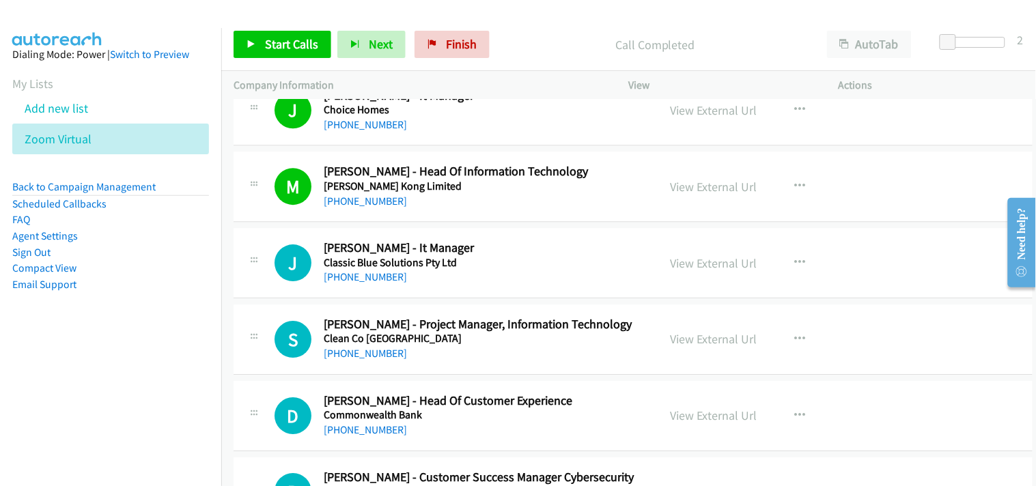
scroll to position [3717, 0]
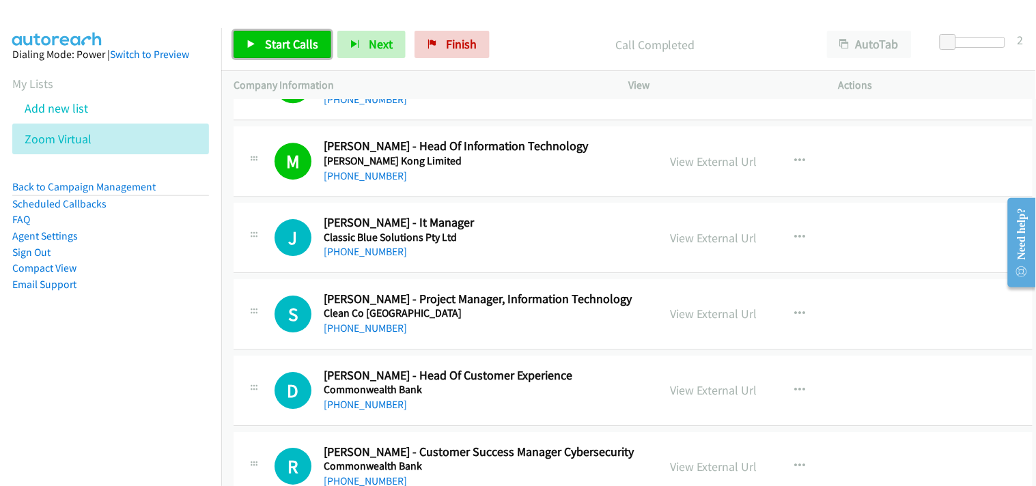
click at [255, 52] on link "Start Calls" at bounding box center [283, 44] width 98 height 27
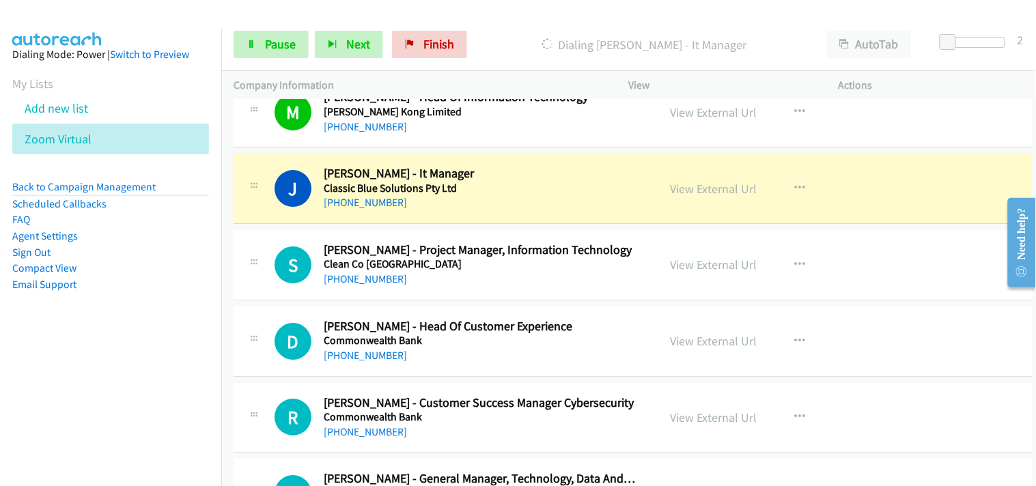
scroll to position [3793, 0]
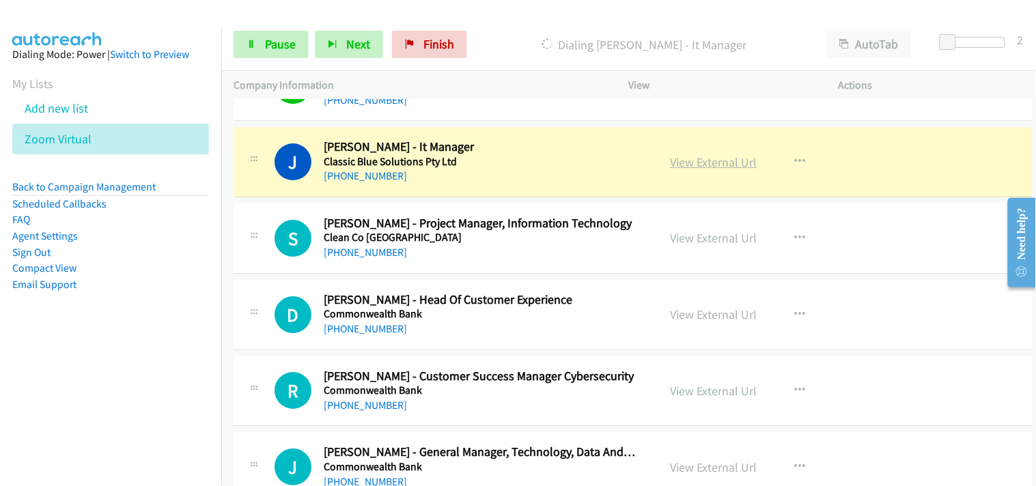
click at [724, 159] on link "View External Url" at bounding box center [713, 162] width 87 height 16
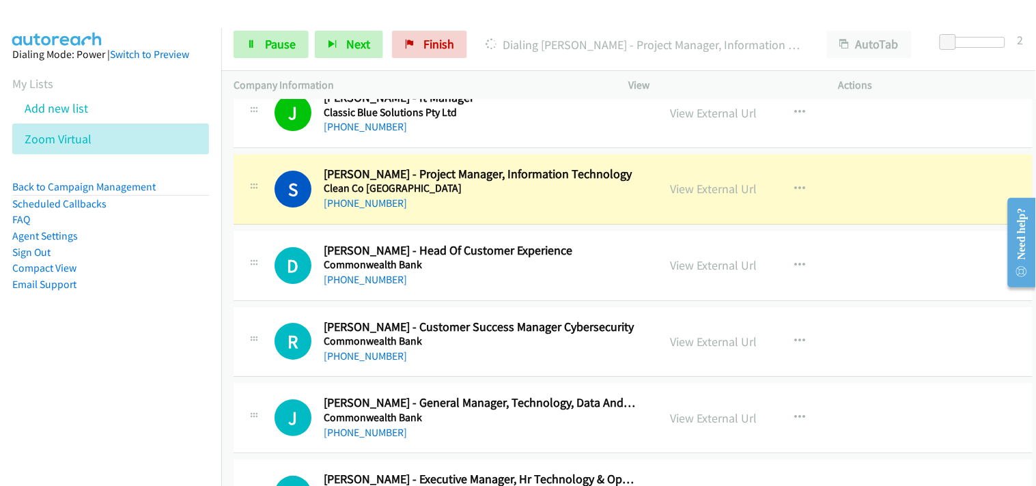
scroll to position [3869, 0]
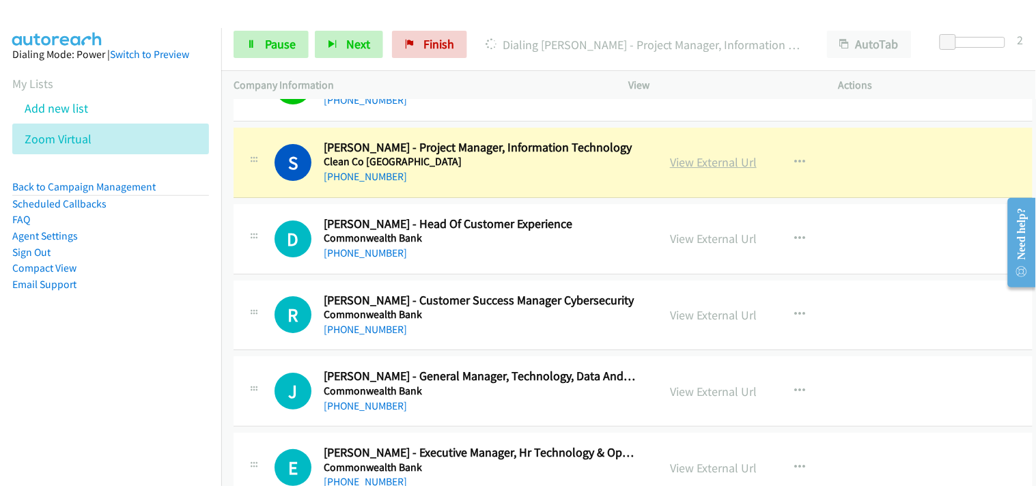
click at [695, 159] on link "View External Url" at bounding box center [713, 162] width 87 height 16
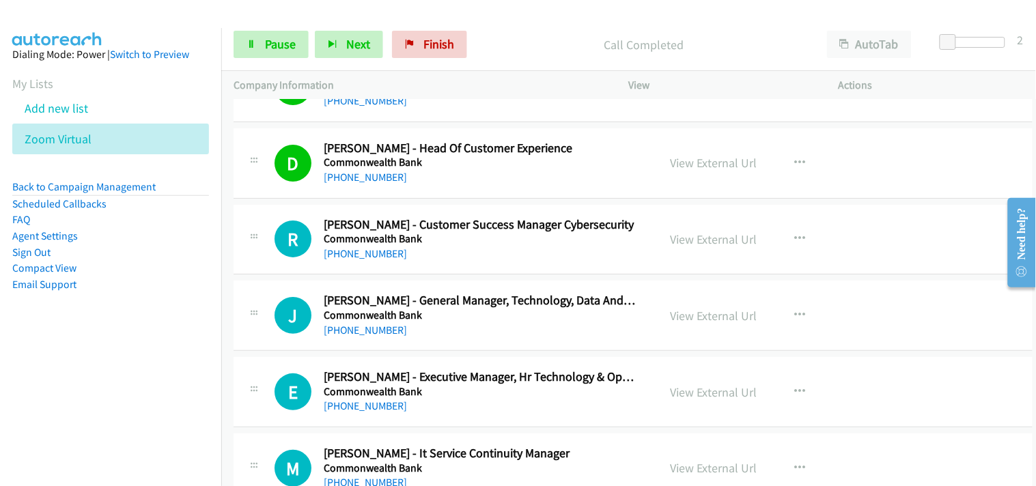
scroll to position [4020, 0]
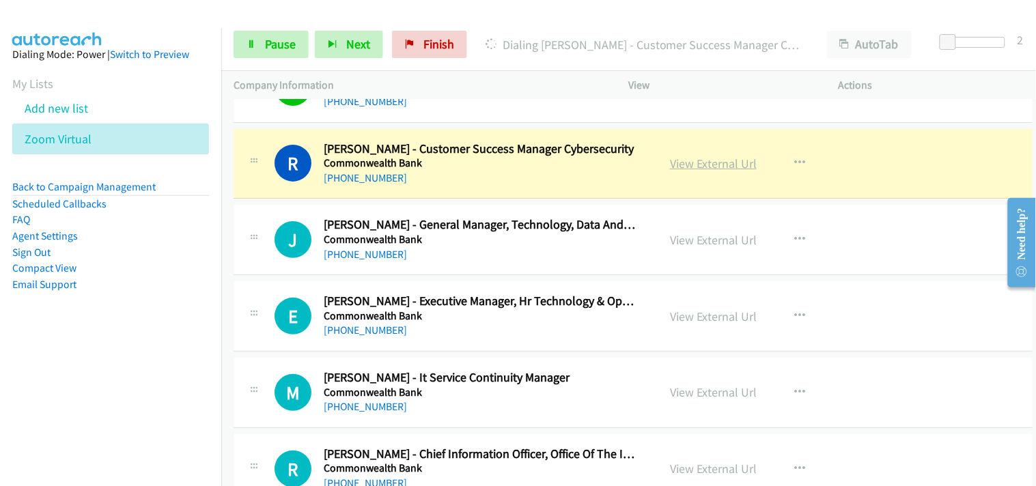
click at [699, 165] on link "View External Url" at bounding box center [713, 164] width 87 height 16
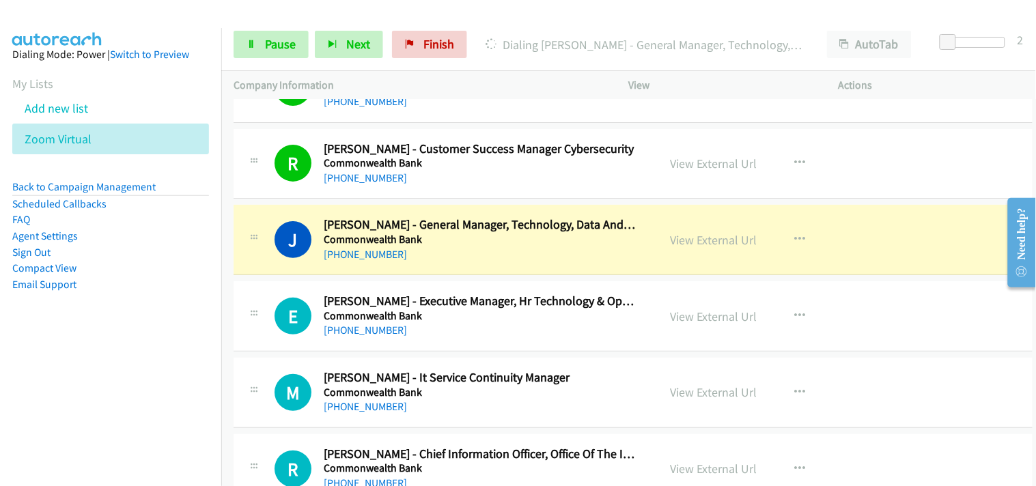
scroll to position [4097, 0]
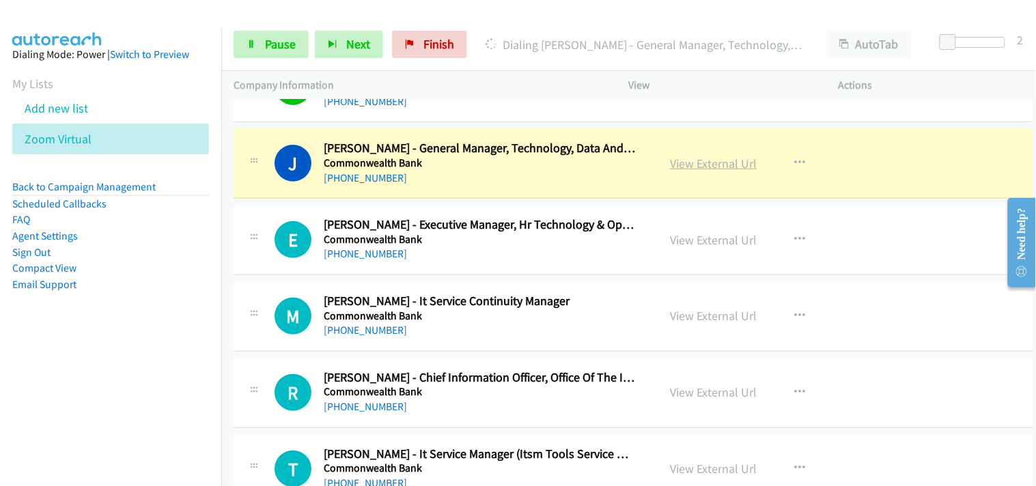
click at [686, 160] on link "View External Url" at bounding box center [713, 164] width 87 height 16
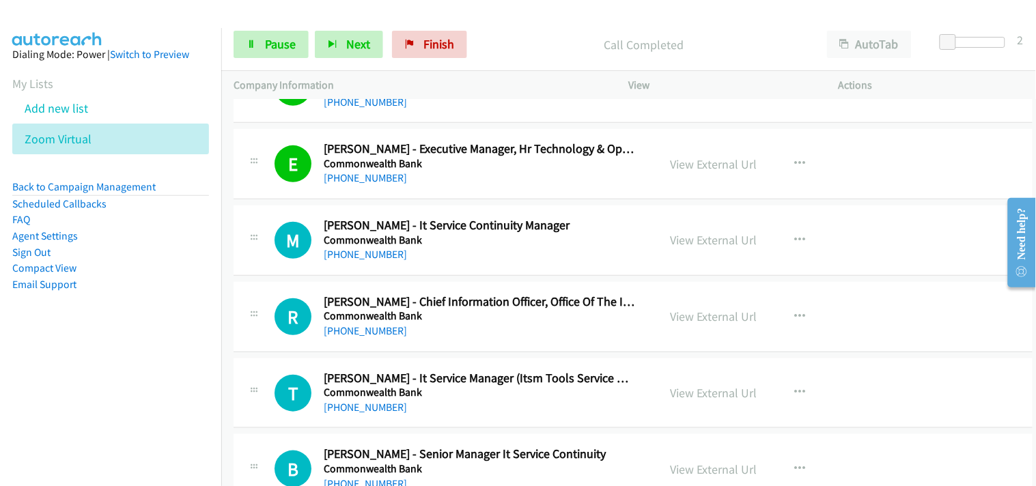
scroll to position [4248, 0]
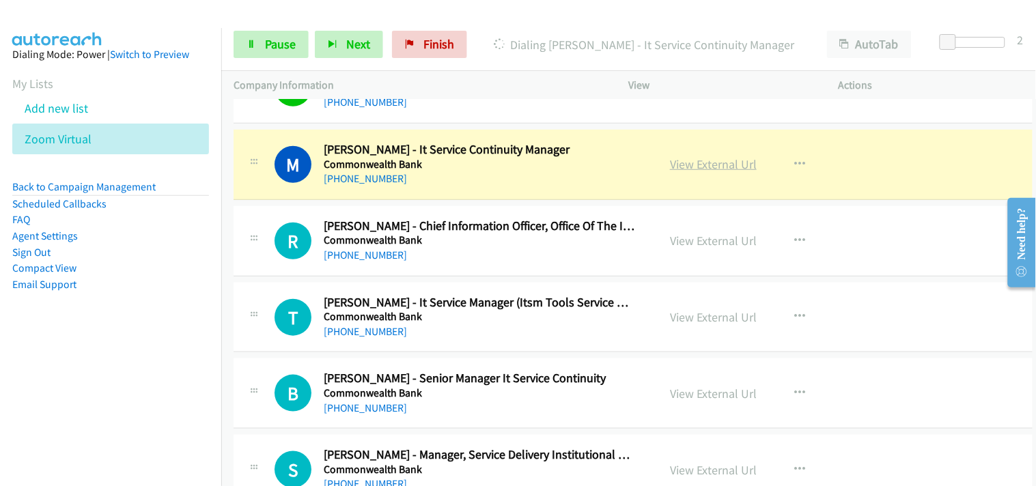
click at [685, 158] on link "View External Url" at bounding box center [713, 164] width 87 height 16
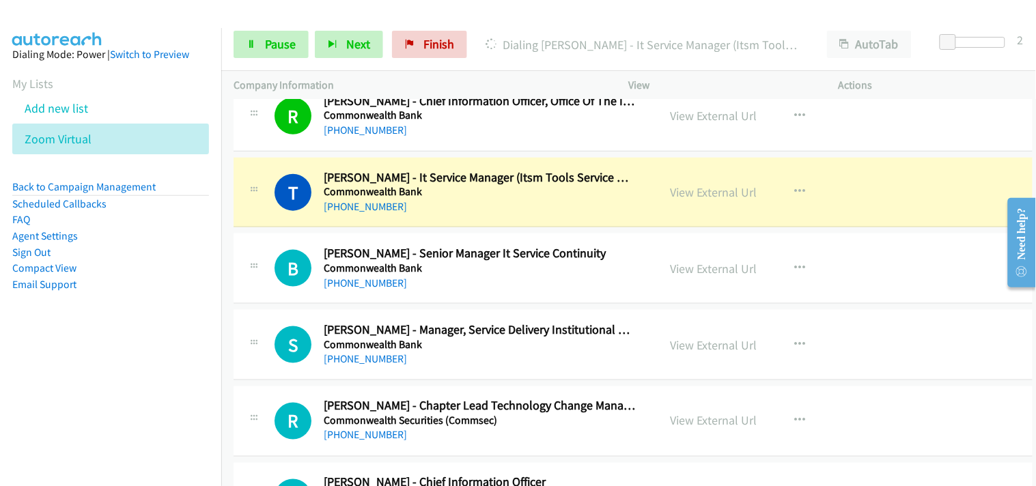
scroll to position [4400, 0]
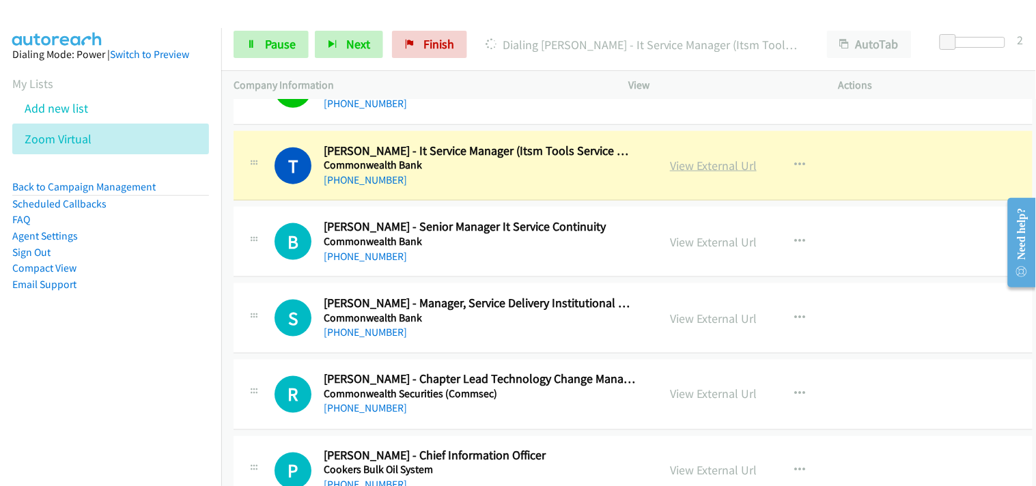
click at [690, 169] on link "View External Url" at bounding box center [713, 166] width 87 height 16
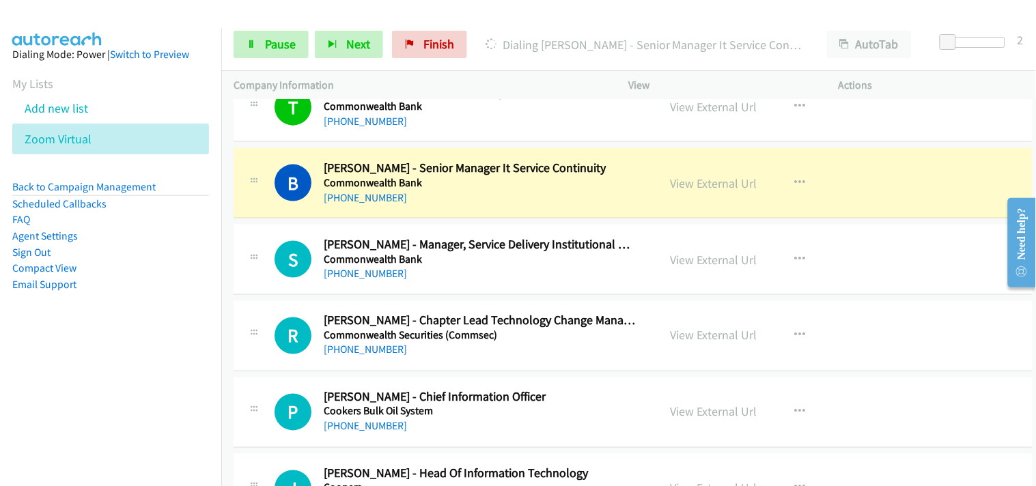
scroll to position [4476, 0]
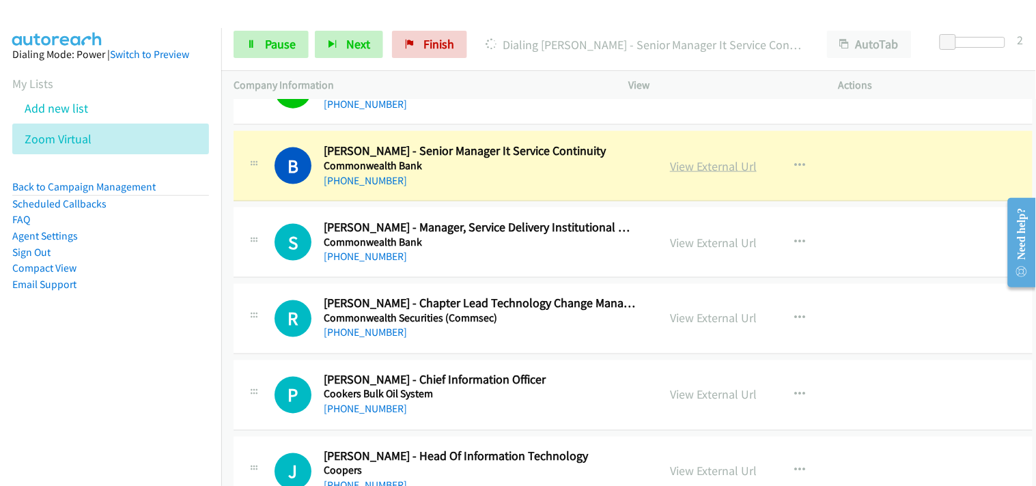
click at [699, 160] on link "View External Url" at bounding box center [713, 166] width 87 height 16
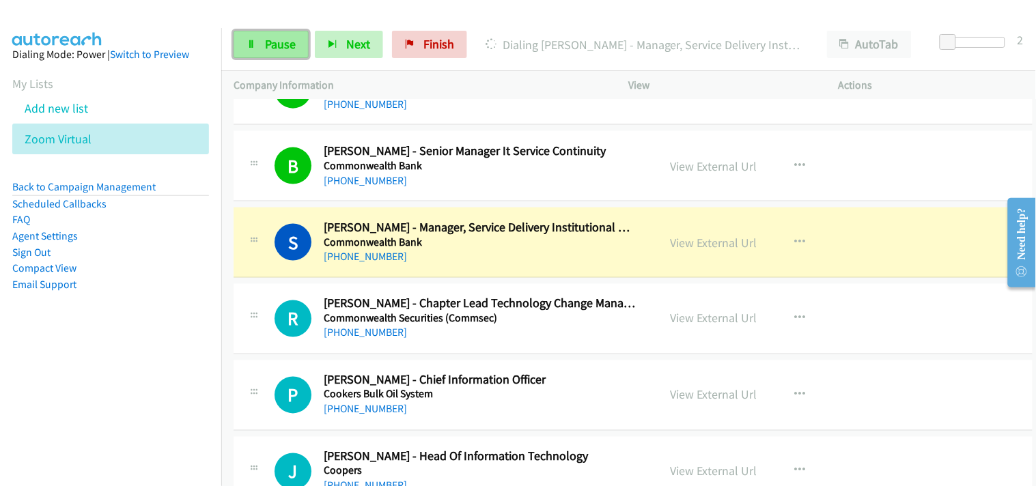
click at [295, 38] on link "Pause" at bounding box center [271, 44] width 75 height 27
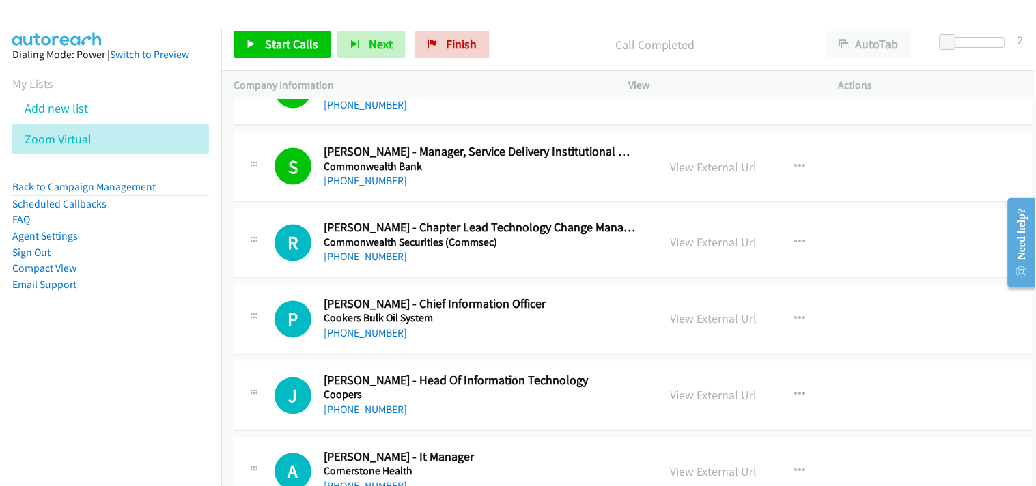
scroll to position [4627, 0]
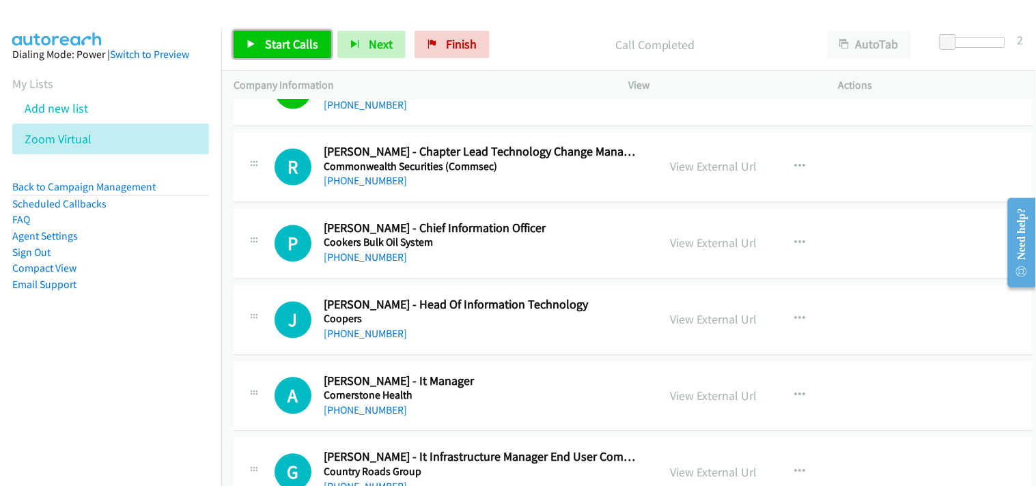
click at [312, 42] on span "Start Calls" at bounding box center [291, 44] width 53 height 16
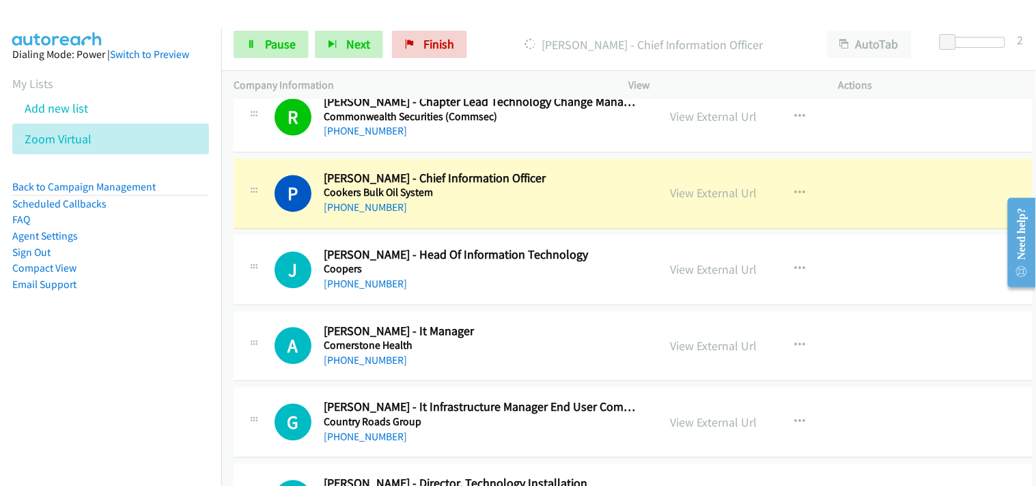
scroll to position [4703, 0]
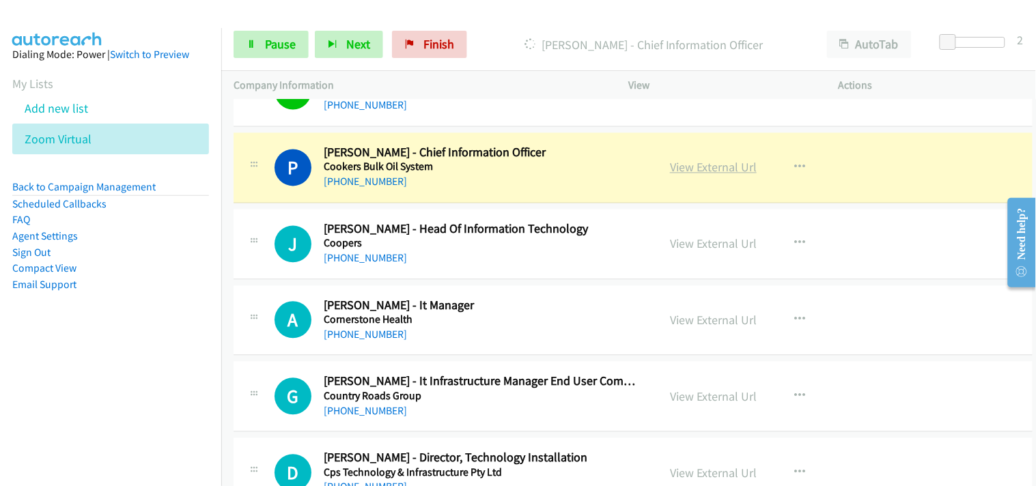
click at [677, 172] on link "View External Url" at bounding box center [713, 168] width 87 height 16
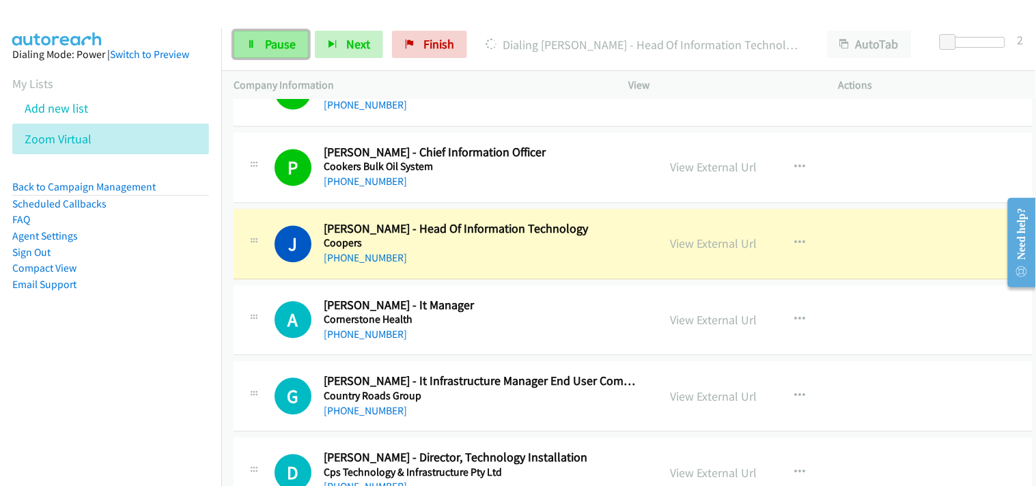
click at [283, 36] on link "Pause" at bounding box center [271, 44] width 75 height 27
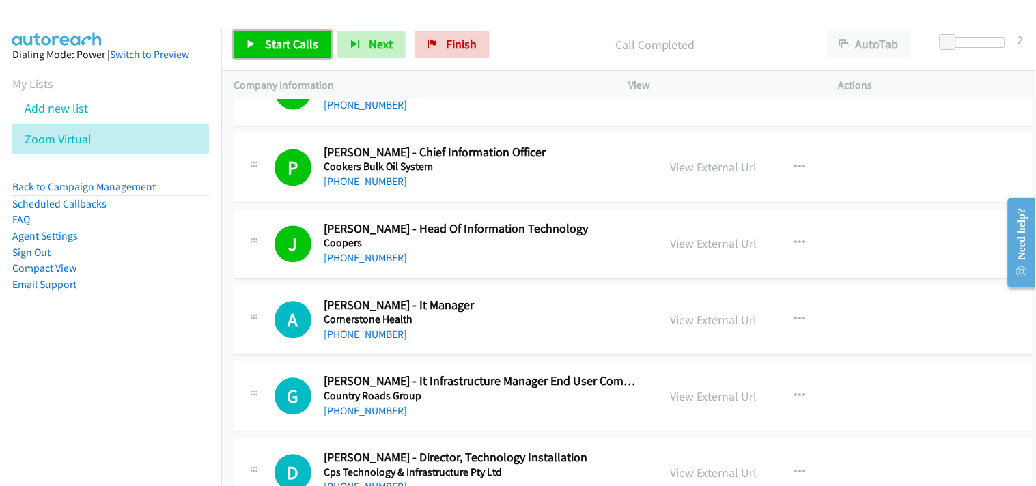
click at [304, 49] on span "Start Calls" at bounding box center [291, 44] width 53 height 16
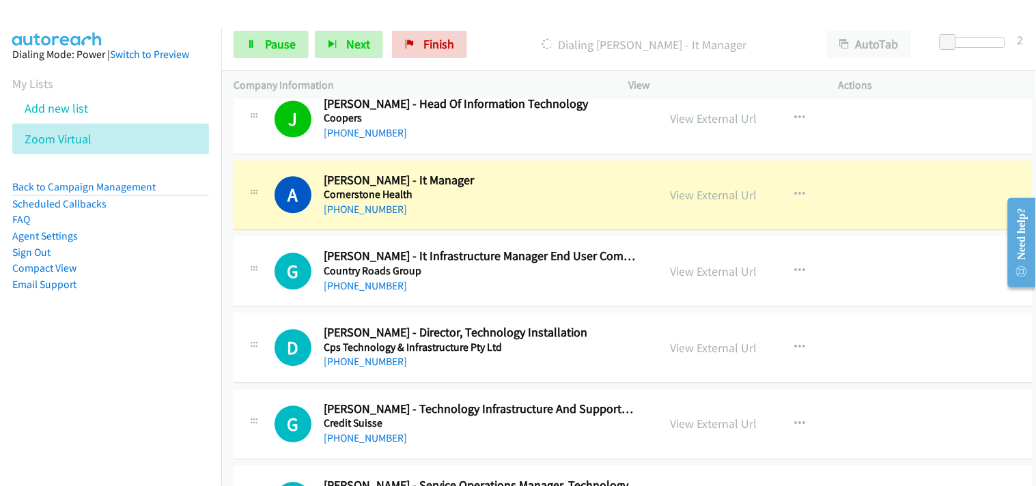
scroll to position [4855, 0]
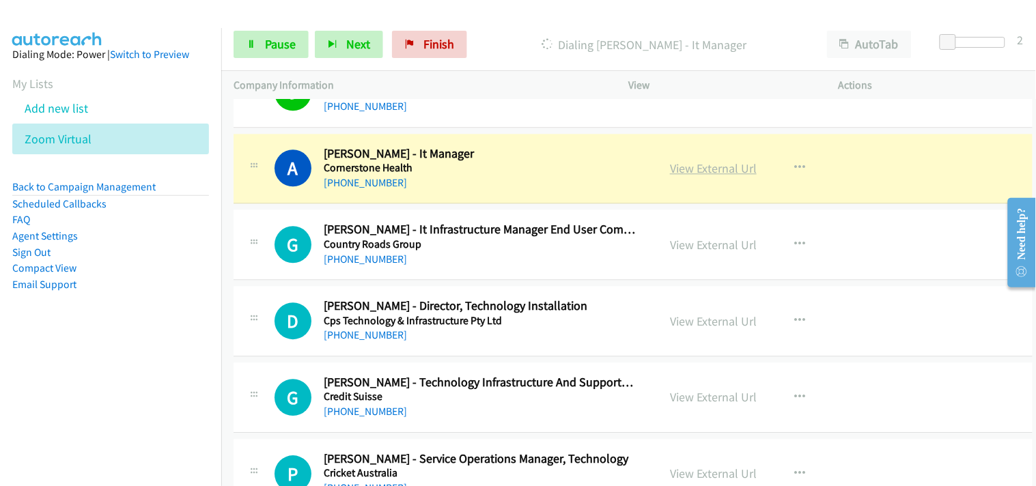
click at [711, 172] on link "View External Url" at bounding box center [713, 168] width 87 height 16
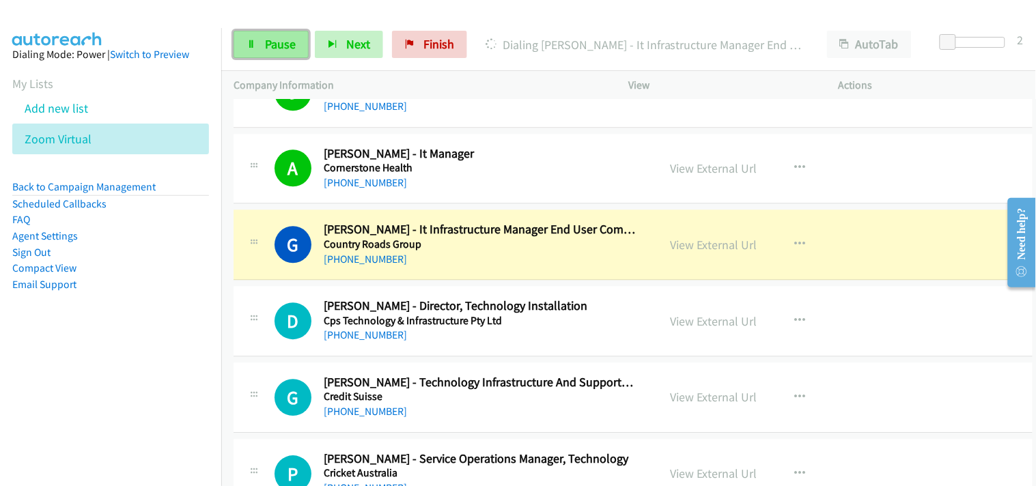
click at [260, 37] on link "Pause" at bounding box center [271, 44] width 75 height 27
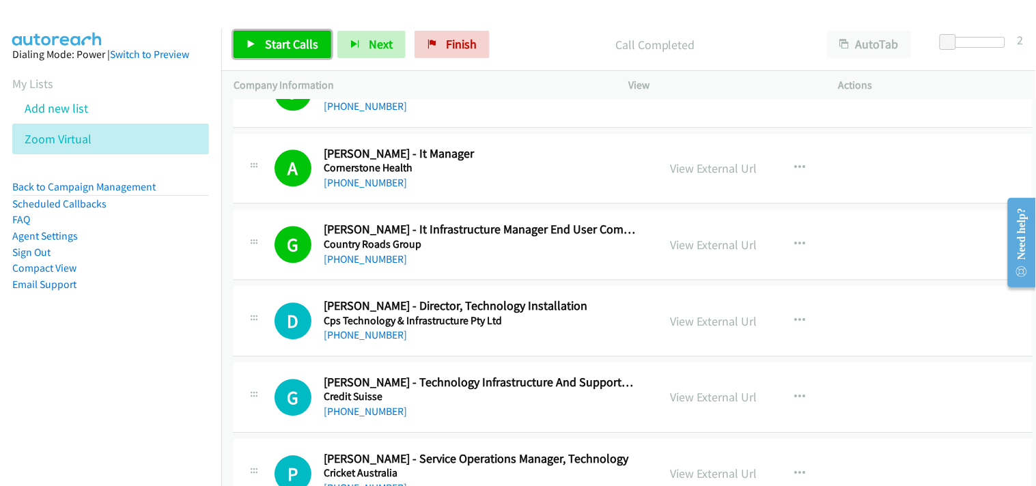
click at [277, 39] on span "Start Calls" at bounding box center [291, 44] width 53 height 16
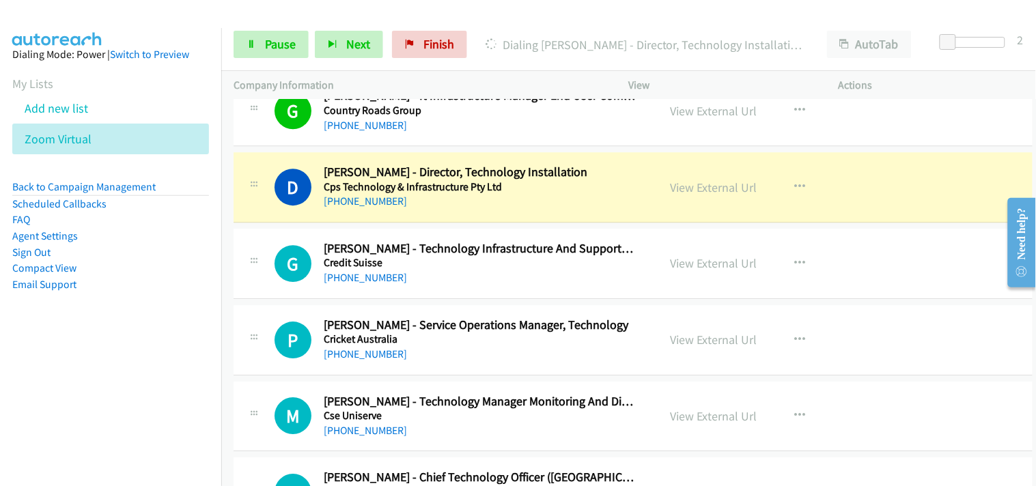
scroll to position [5007, 0]
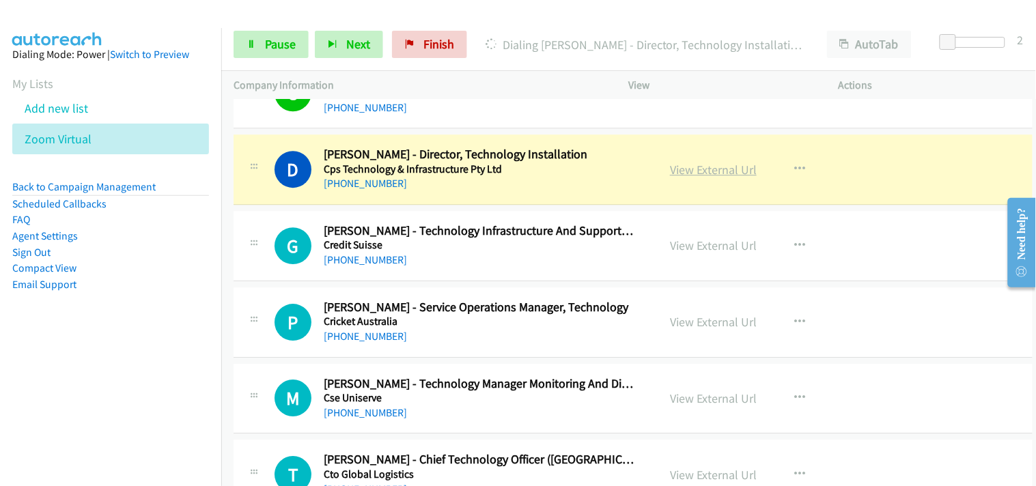
click at [680, 166] on link "View External Url" at bounding box center [713, 170] width 87 height 16
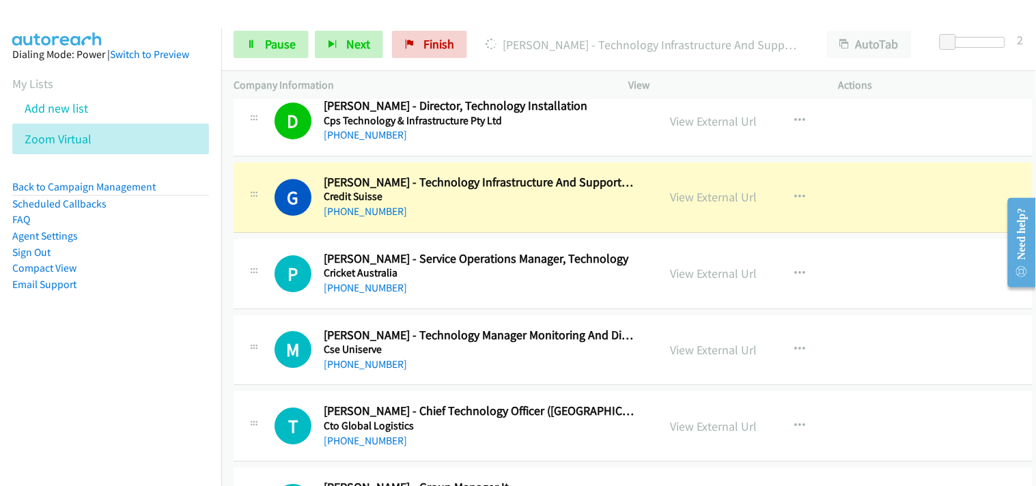
scroll to position [5083, 0]
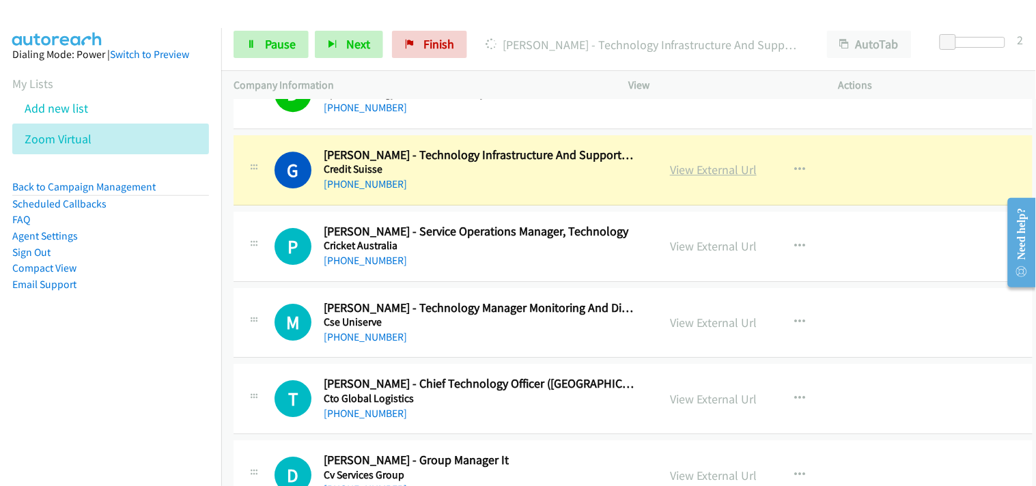
click at [701, 173] on link "View External Url" at bounding box center [713, 170] width 87 height 16
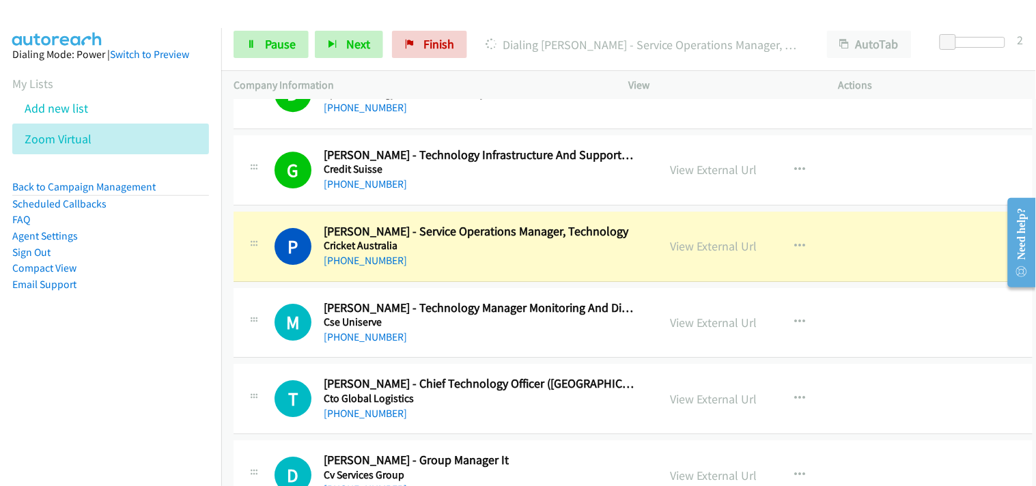
scroll to position [5159, 0]
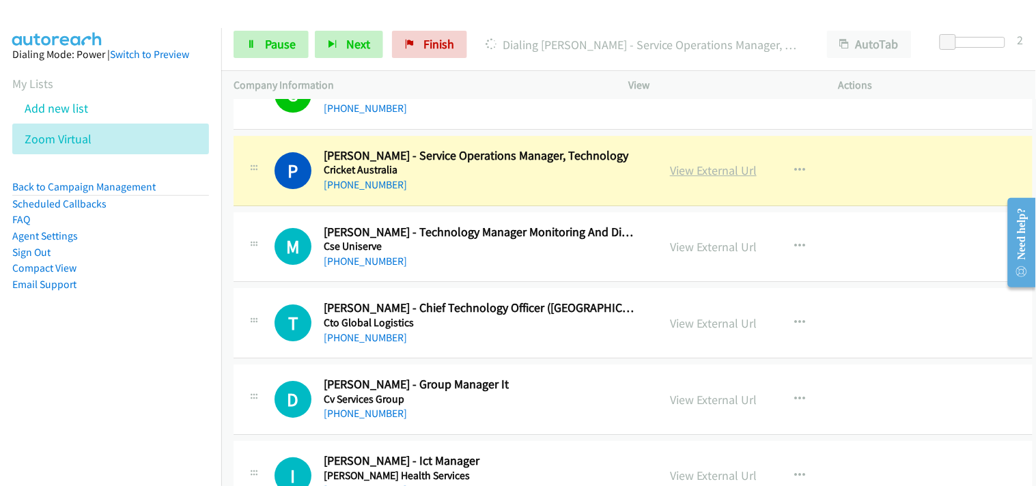
click at [704, 171] on link "View External Url" at bounding box center [713, 171] width 87 height 16
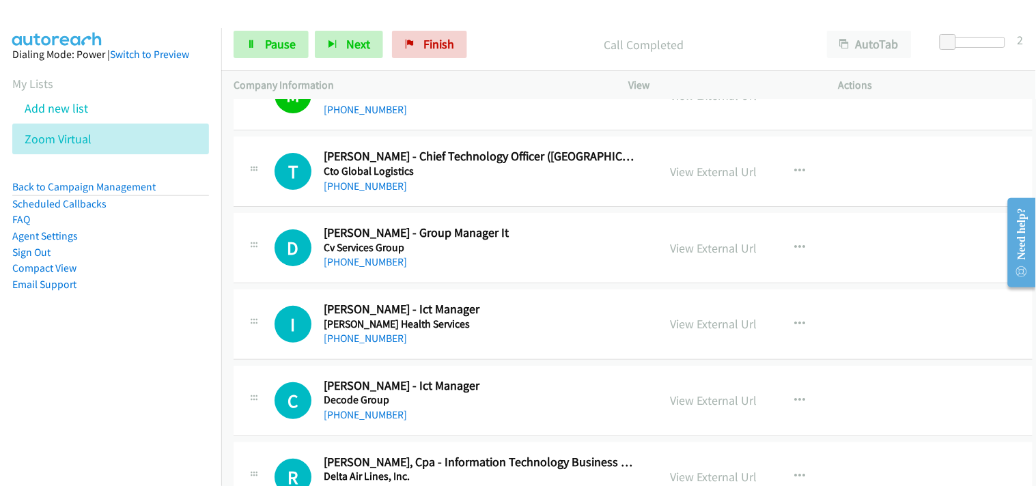
scroll to position [5234, 0]
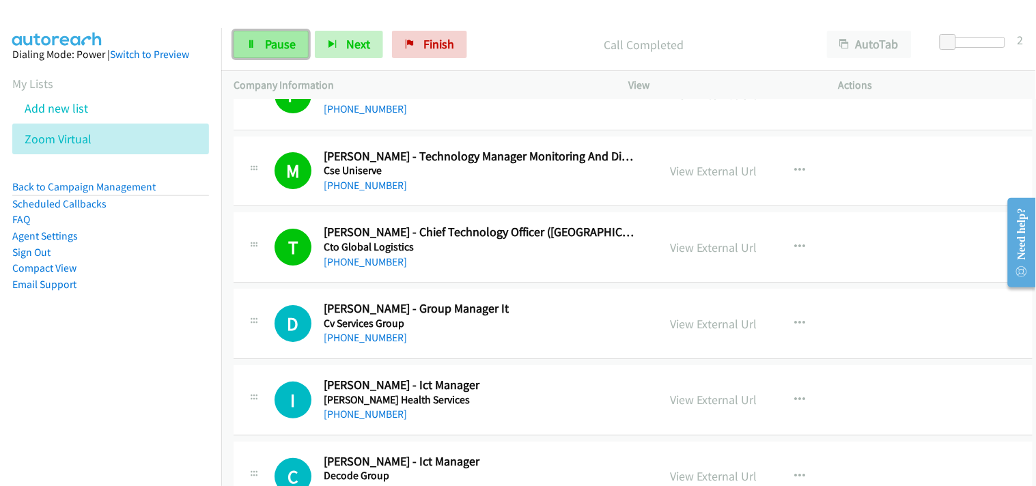
click at [285, 46] on span "Pause" at bounding box center [280, 44] width 31 height 16
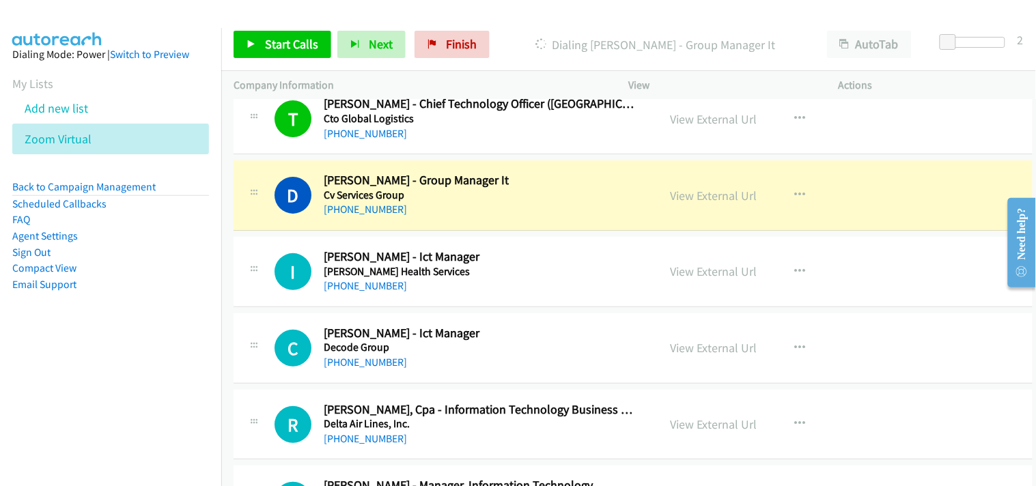
scroll to position [5386, 0]
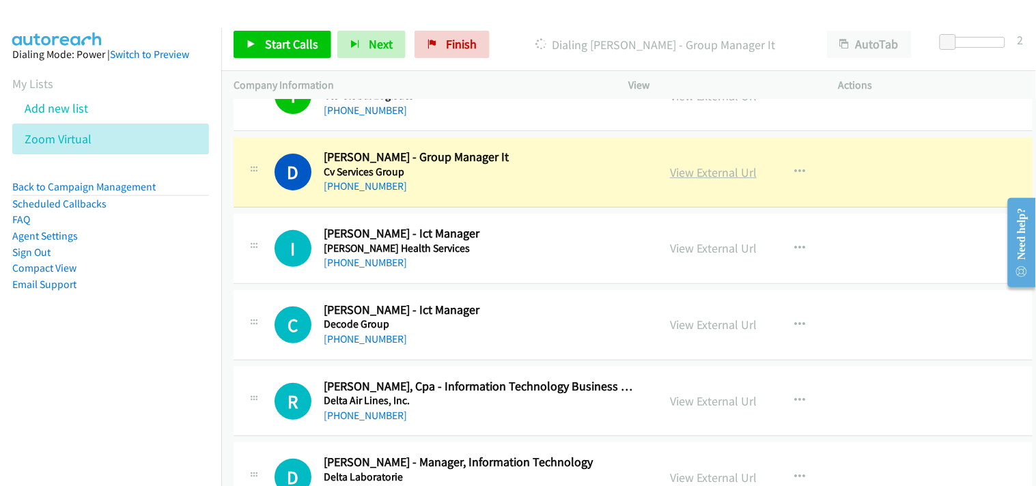
click at [692, 169] on link "View External Url" at bounding box center [713, 173] width 87 height 16
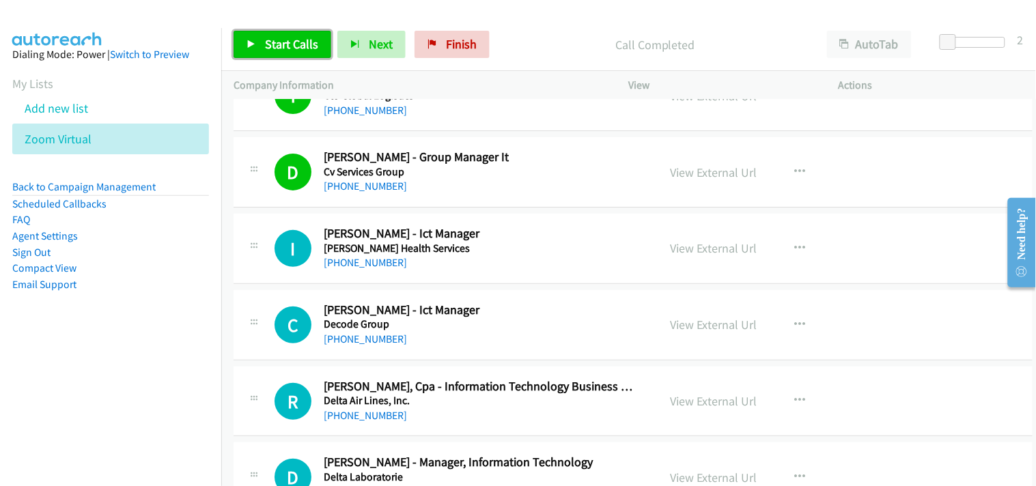
click at [277, 43] on span "Start Calls" at bounding box center [291, 44] width 53 height 16
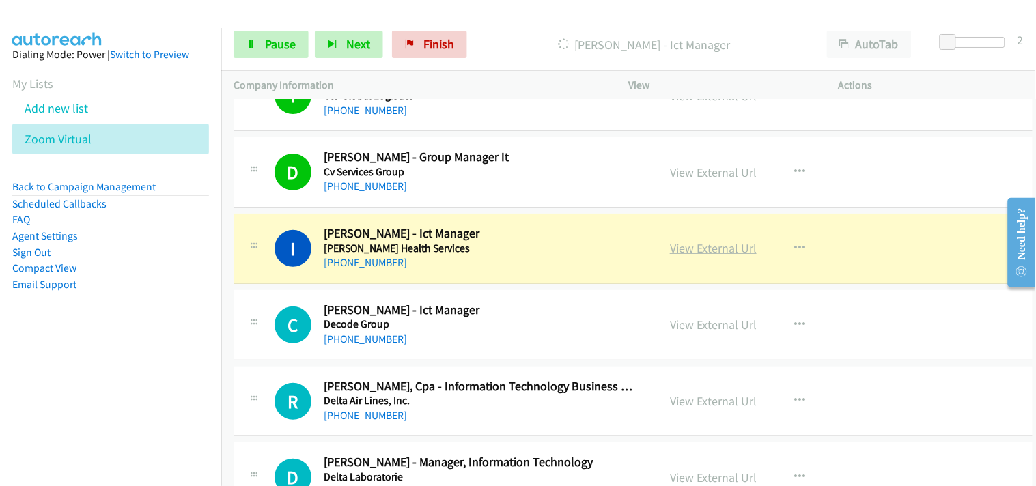
click at [687, 253] on link "View External Url" at bounding box center [713, 248] width 87 height 16
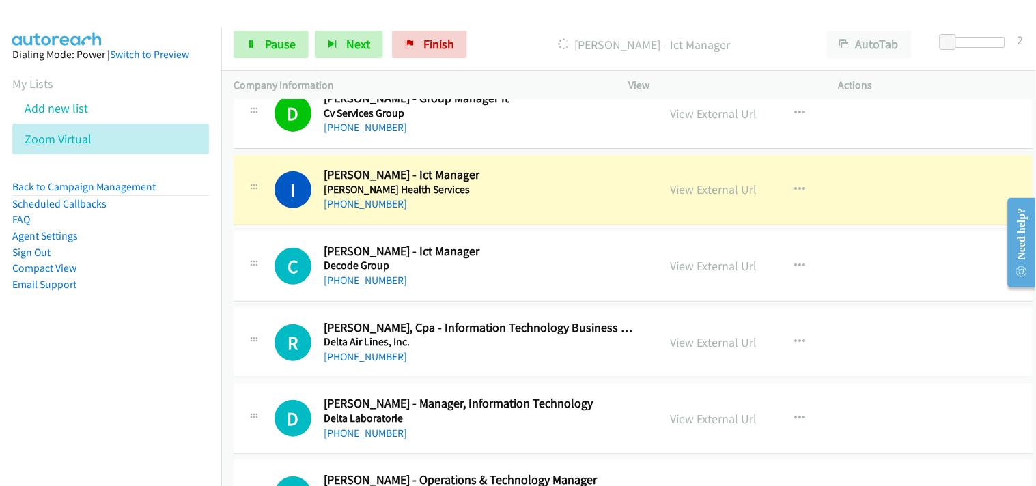
scroll to position [5462, 0]
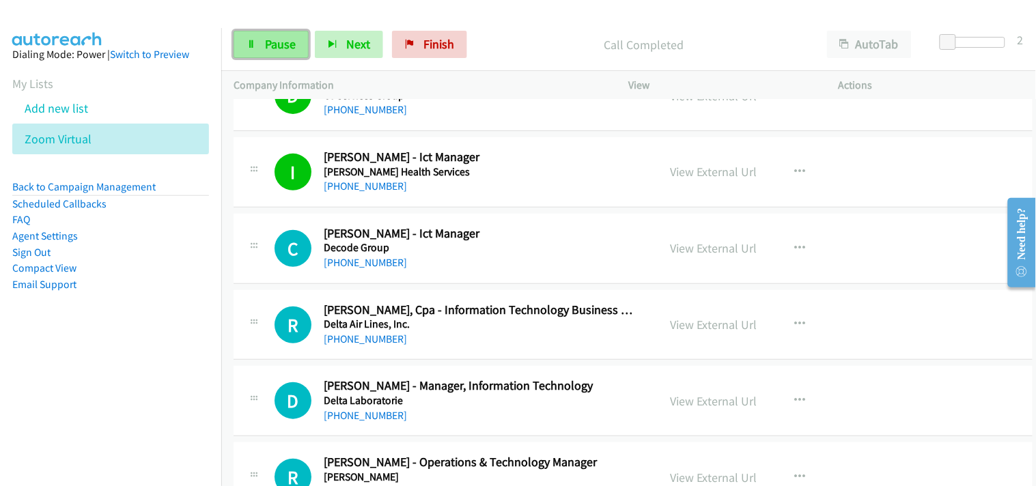
click at [270, 52] on link "Pause" at bounding box center [271, 44] width 75 height 27
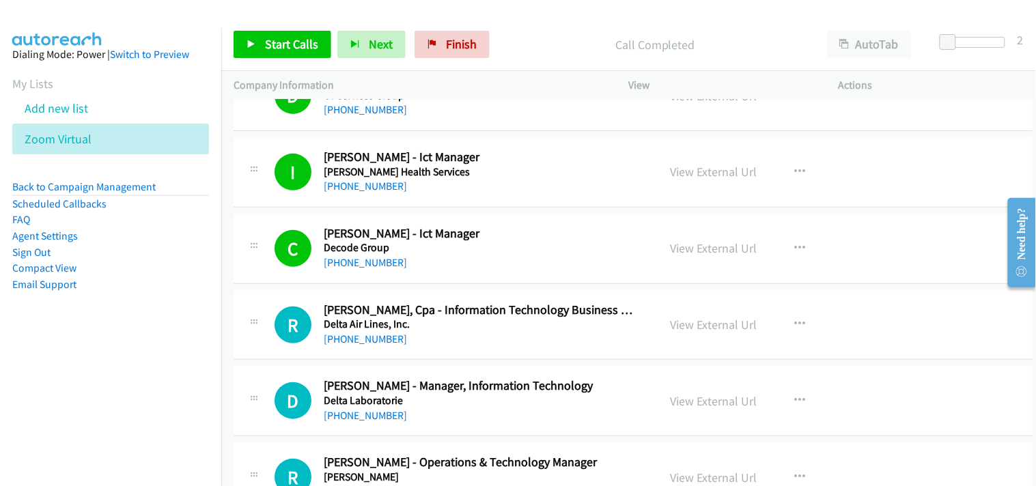
scroll to position [5538, 0]
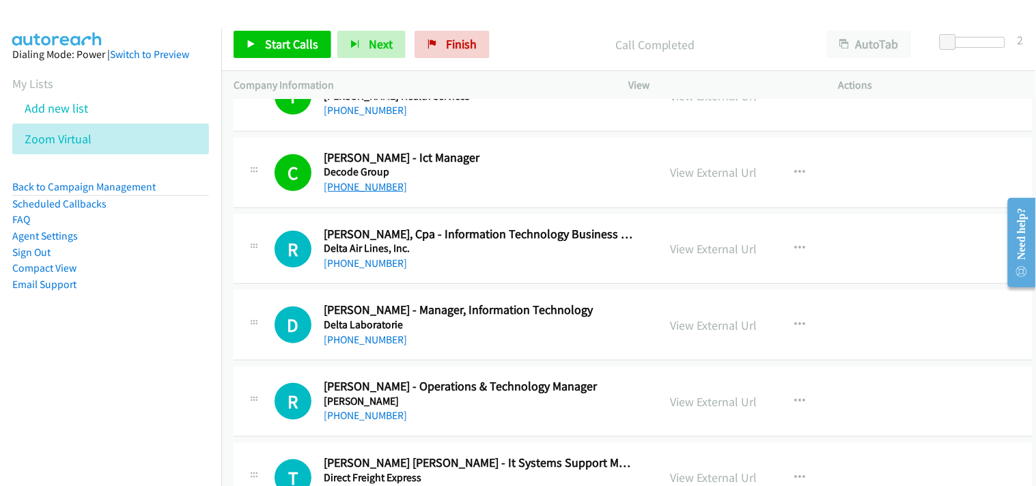
click at [374, 189] on link "[PHONE_NUMBER]" at bounding box center [365, 186] width 83 height 13
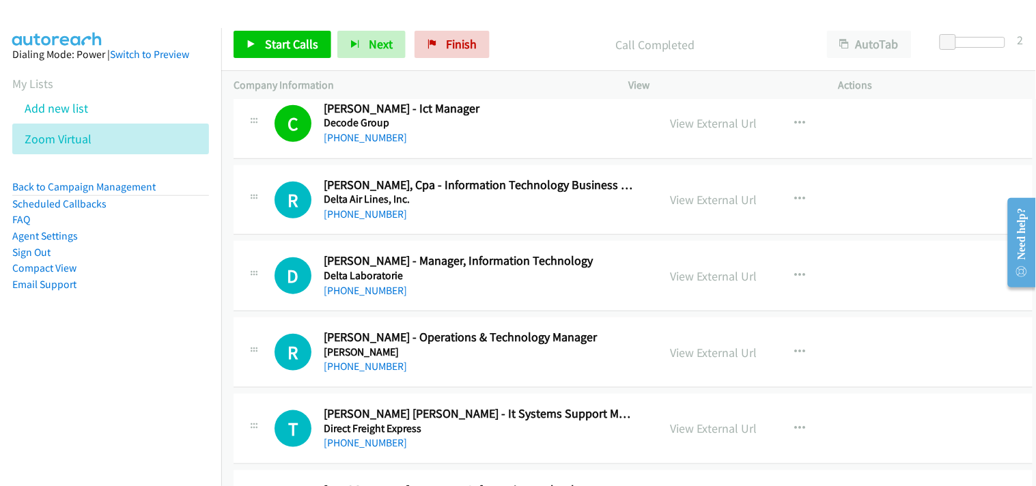
scroll to position [5614, 0]
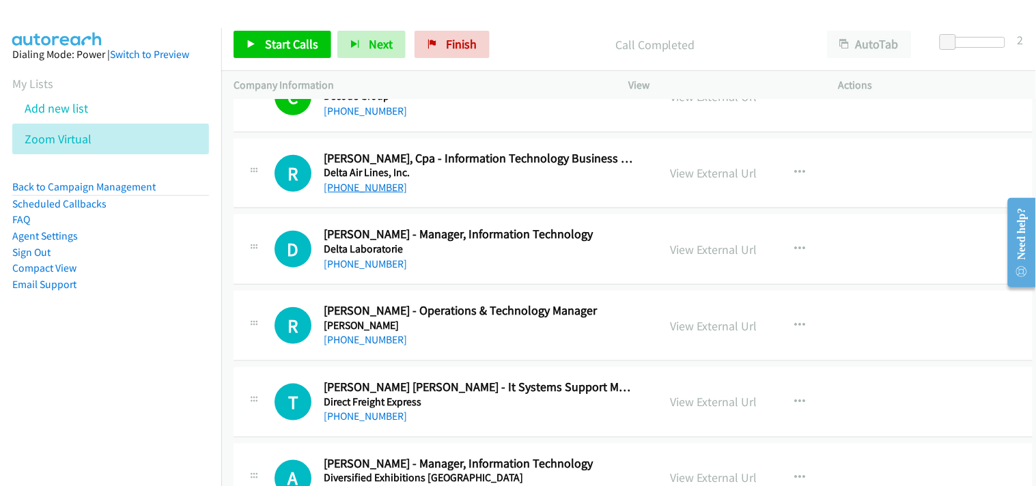
click at [332, 187] on link "[PHONE_NUMBER]" at bounding box center [365, 187] width 83 height 13
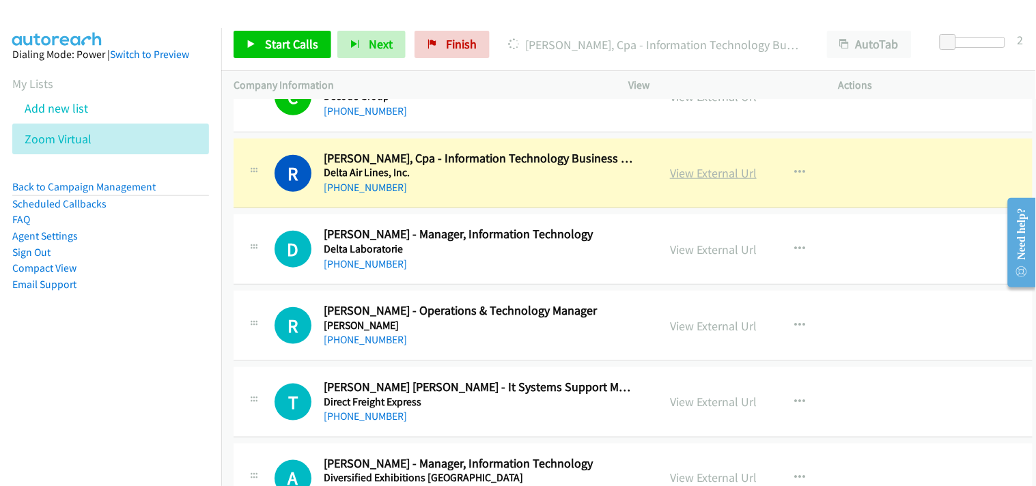
click at [677, 175] on link "View External Url" at bounding box center [713, 173] width 87 height 16
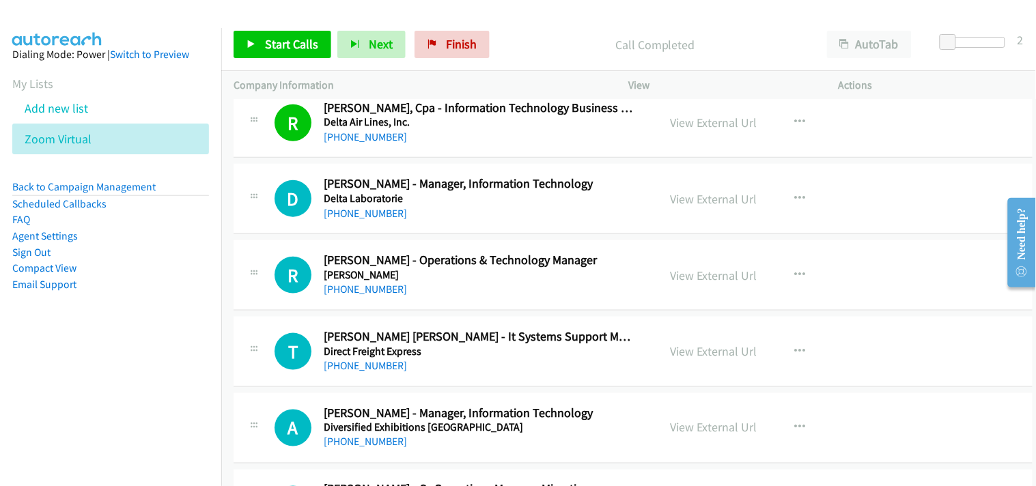
scroll to position [5690, 0]
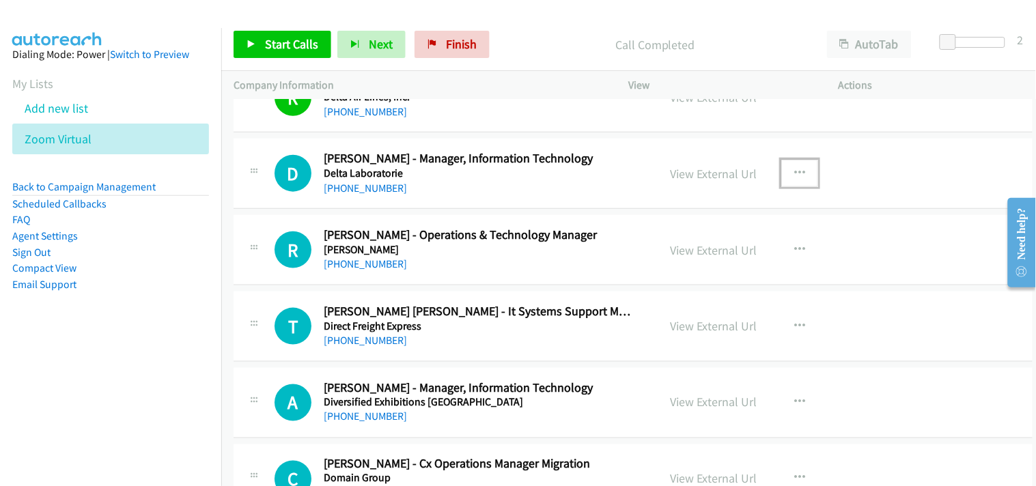
click at [795, 173] on icon "button" at bounding box center [799, 173] width 11 height 11
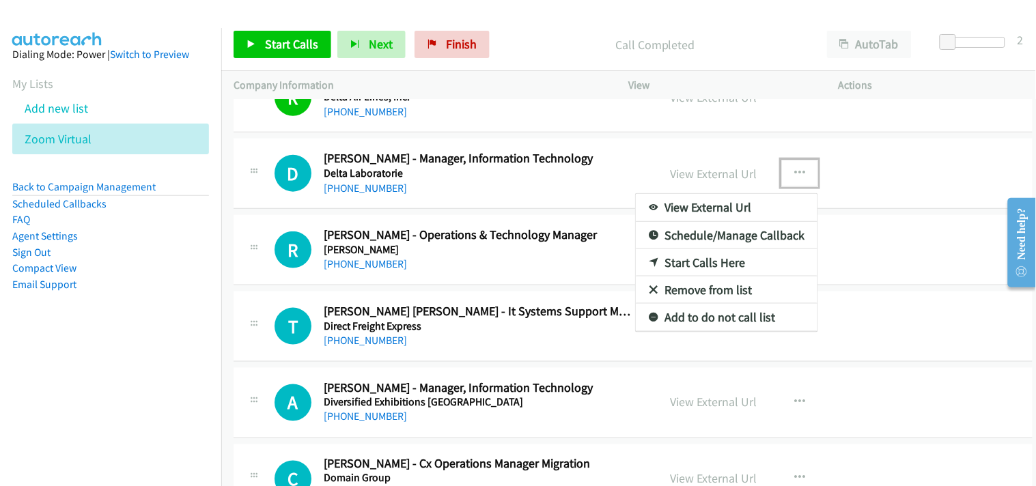
click at [707, 262] on link "Start Calls Here" at bounding box center [727, 262] width 182 height 27
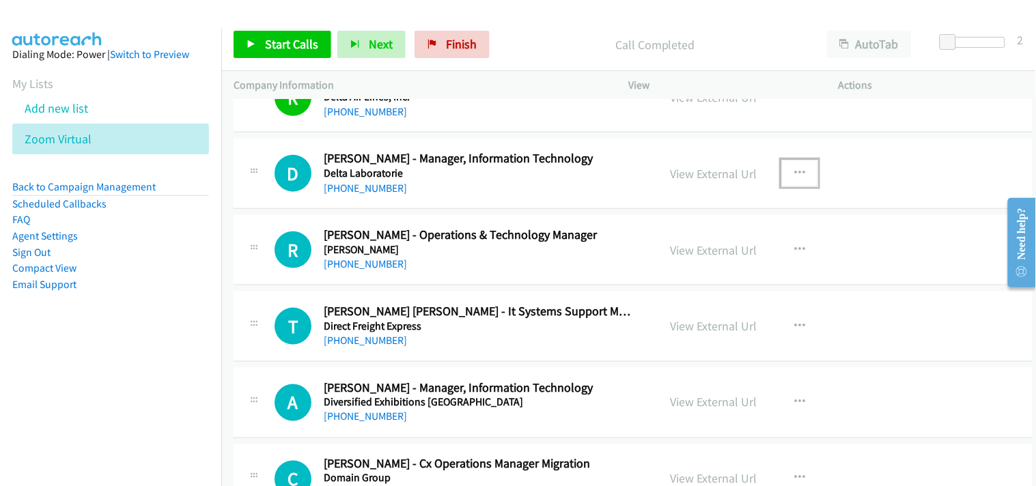
click at [799, 175] on button "button" at bounding box center [799, 173] width 37 height 27
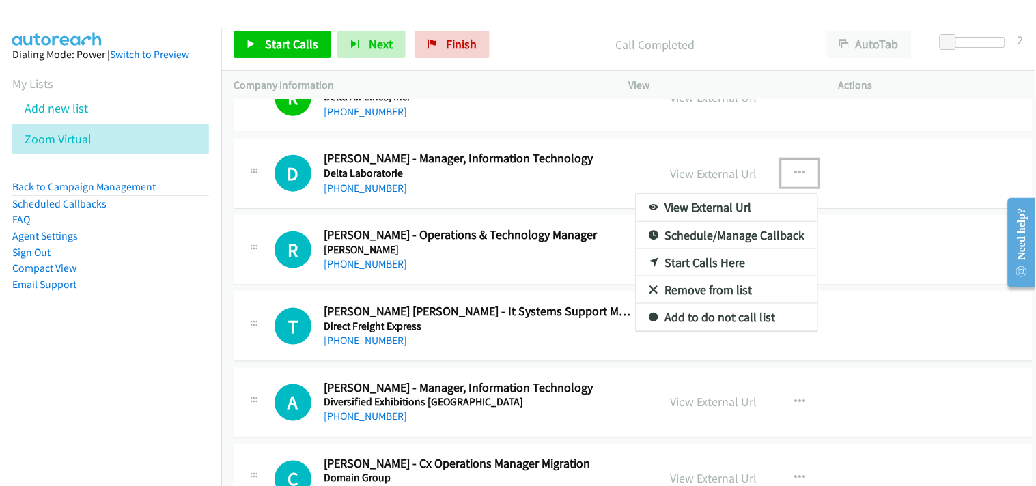
click at [727, 264] on link "Start Calls Here" at bounding box center [727, 262] width 182 height 27
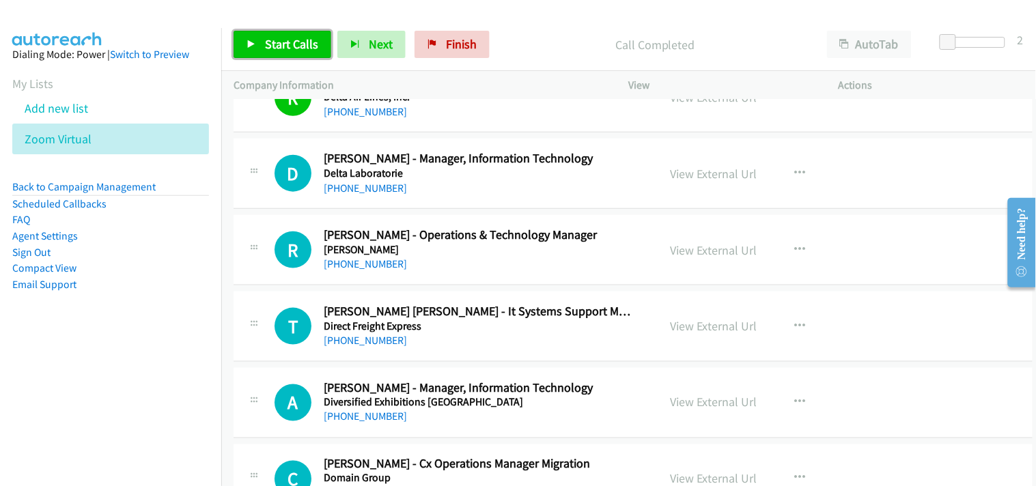
click at [265, 42] on span "Start Calls" at bounding box center [291, 44] width 53 height 16
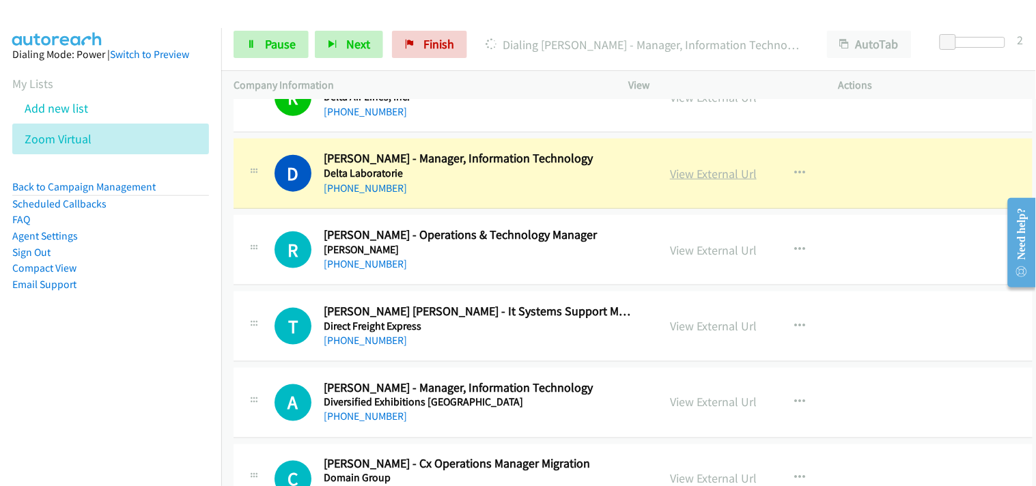
click at [703, 181] on link "View External Url" at bounding box center [713, 174] width 87 height 16
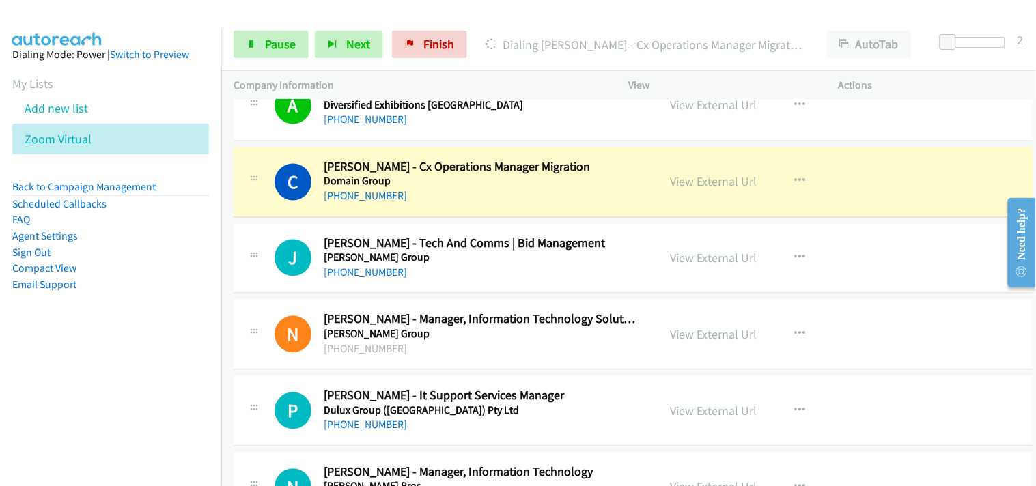
scroll to position [5993, 0]
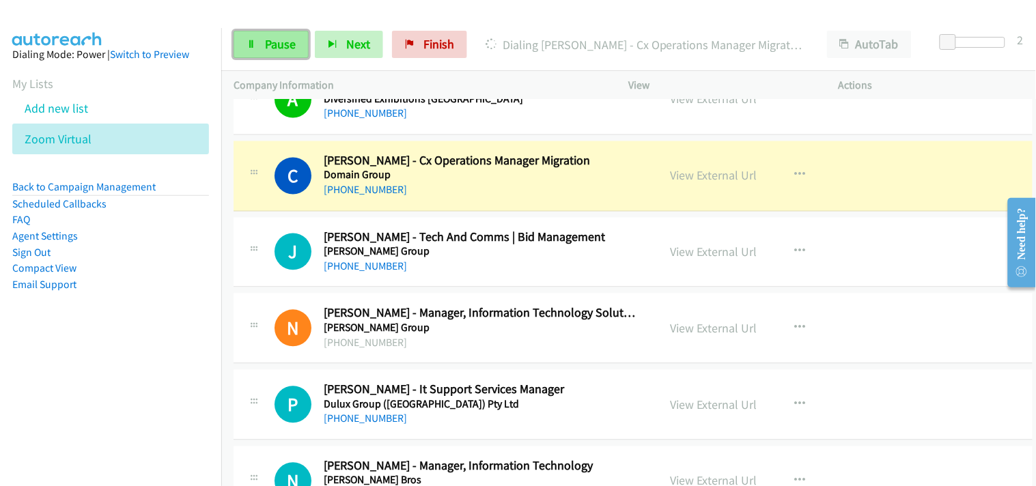
click at [270, 48] on span "Pause" at bounding box center [280, 44] width 31 height 16
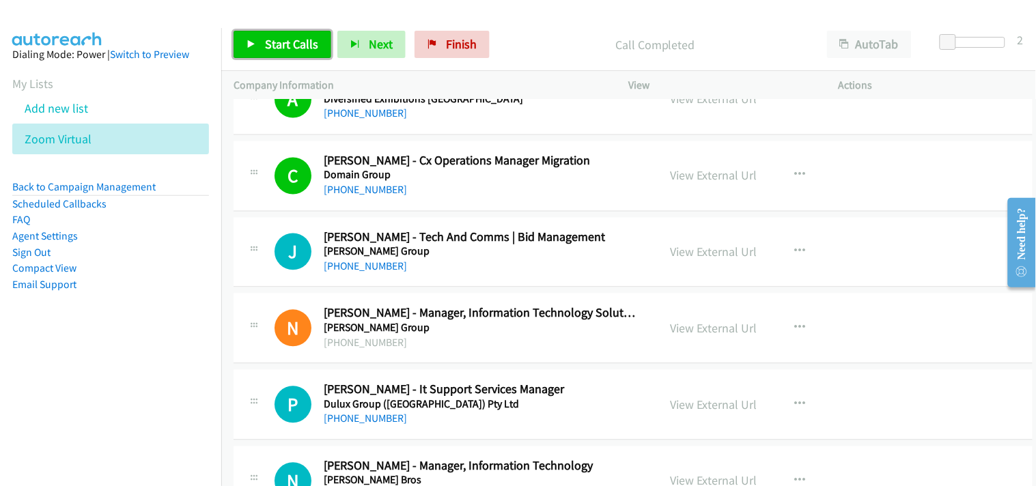
click at [310, 40] on span "Start Calls" at bounding box center [291, 44] width 53 height 16
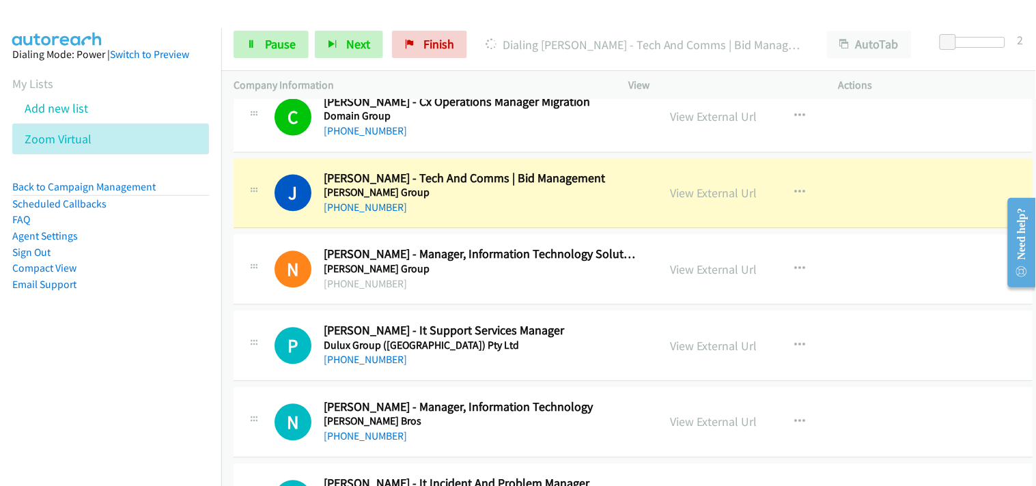
scroll to position [6069, 0]
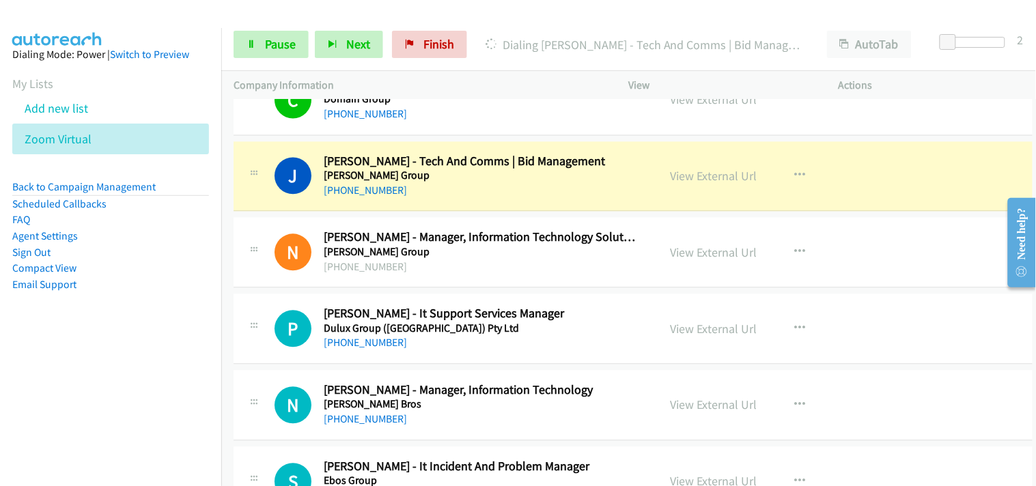
click at [697, 186] on div "View External Url" at bounding box center [713, 176] width 87 height 18
click at [698, 178] on link "View External Url" at bounding box center [713, 177] width 87 height 16
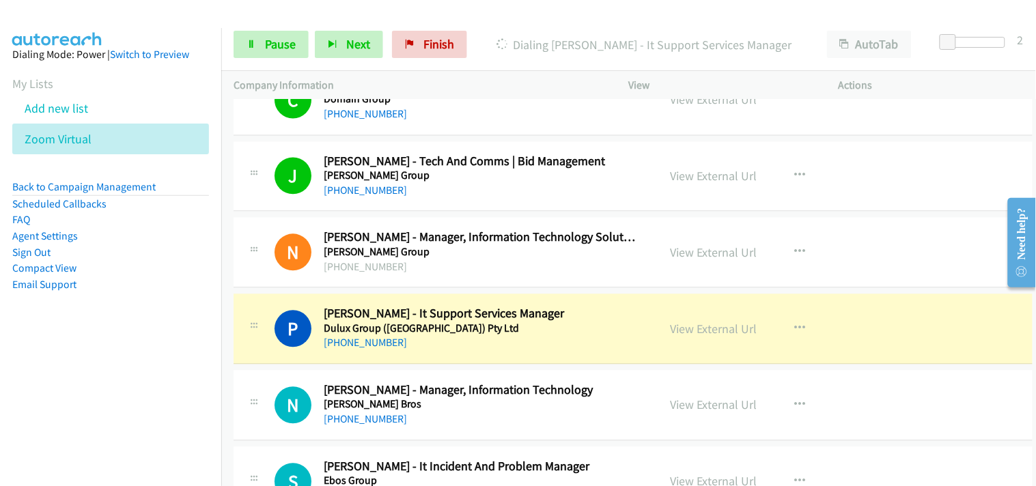
scroll to position [6145, 0]
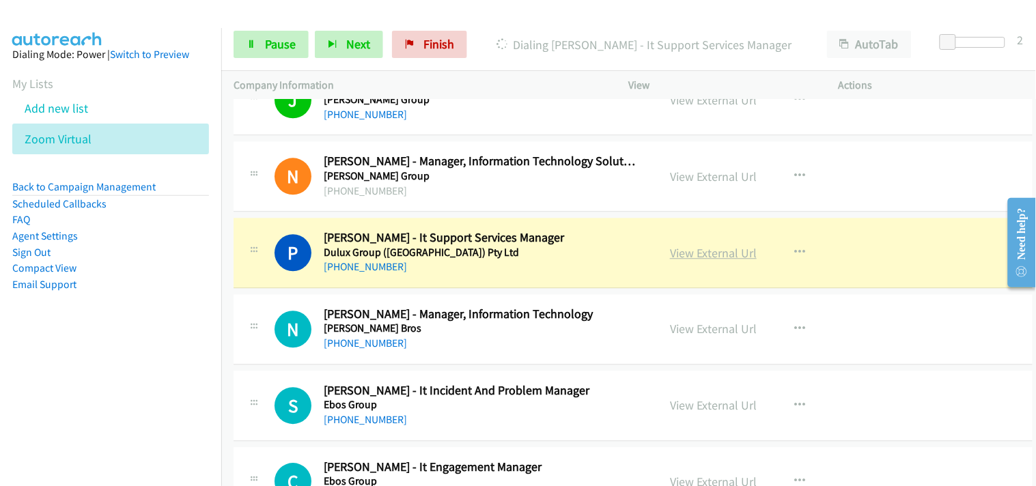
click at [701, 249] on link "View External Url" at bounding box center [713, 253] width 87 height 16
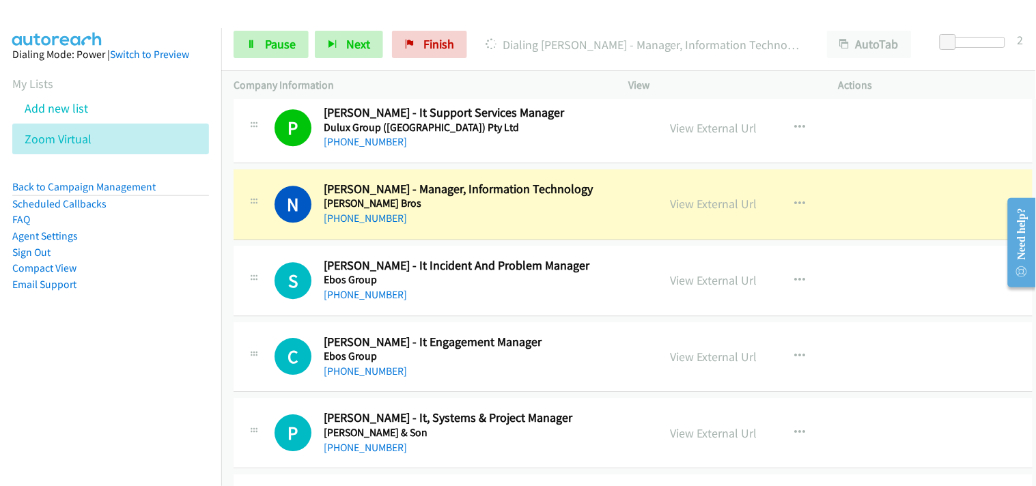
scroll to position [6297, 0]
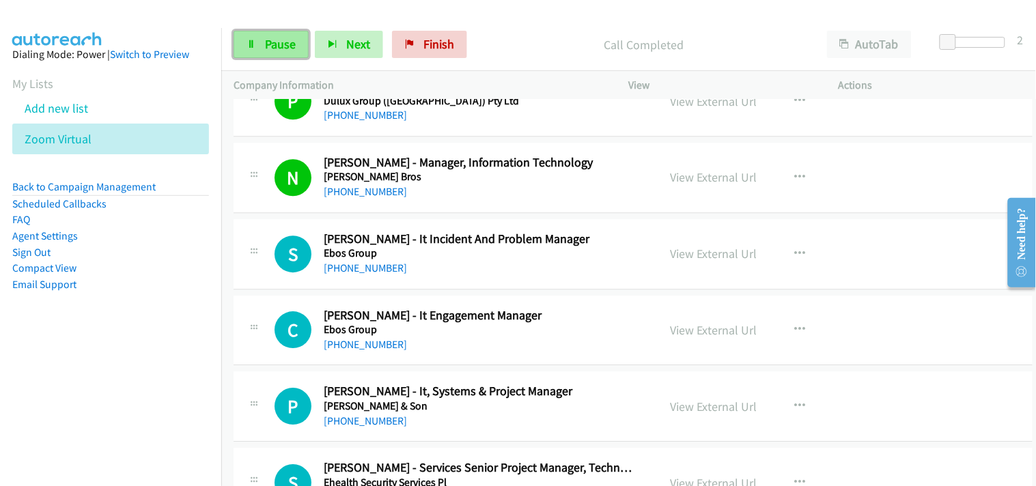
click at [279, 48] on span "Pause" at bounding box center [280, 44] width 31 height 16
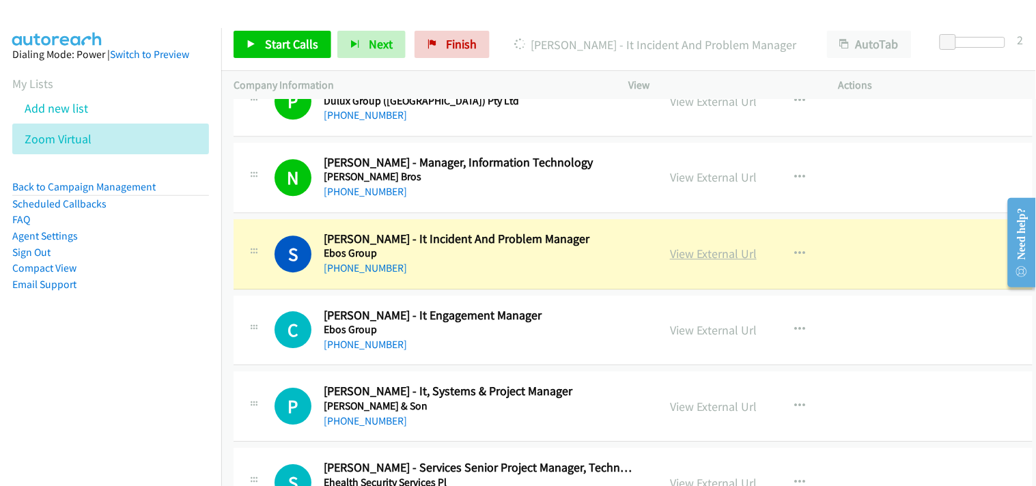
click at [698, 262] on link "View External Url" at bounding box center [713, 254] width 87 height 16
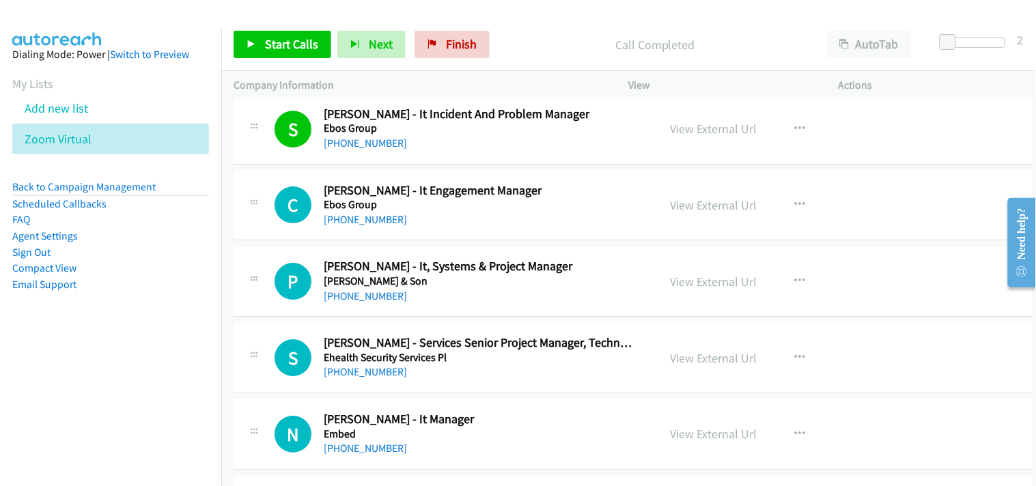
scroll to position [6448, 0]
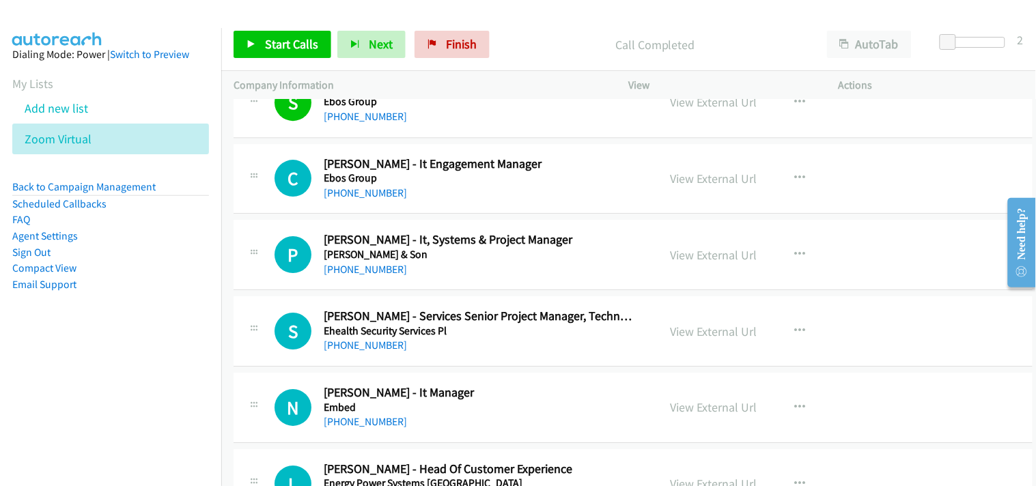
click at [370, 276] on link "[PHONE_NUMBER]" at bounding box center [365, 269] width 83 height 13
